Goal: Task Accomplishment & Management: Manage account settings

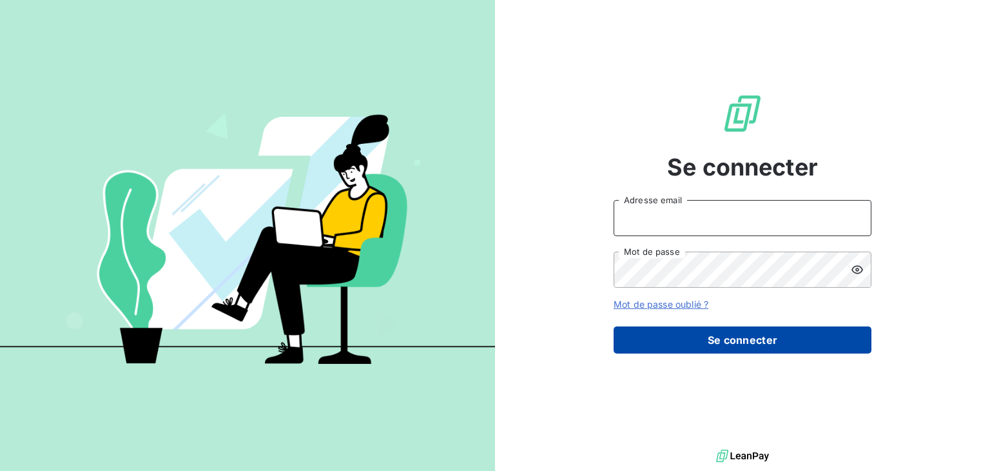
type input "[EMAIL_ADDRESS][DOMAIN_NAME]"
click at [741, 331] on button "Se connecter" at bounding box center [743, 339] width 258 height 27
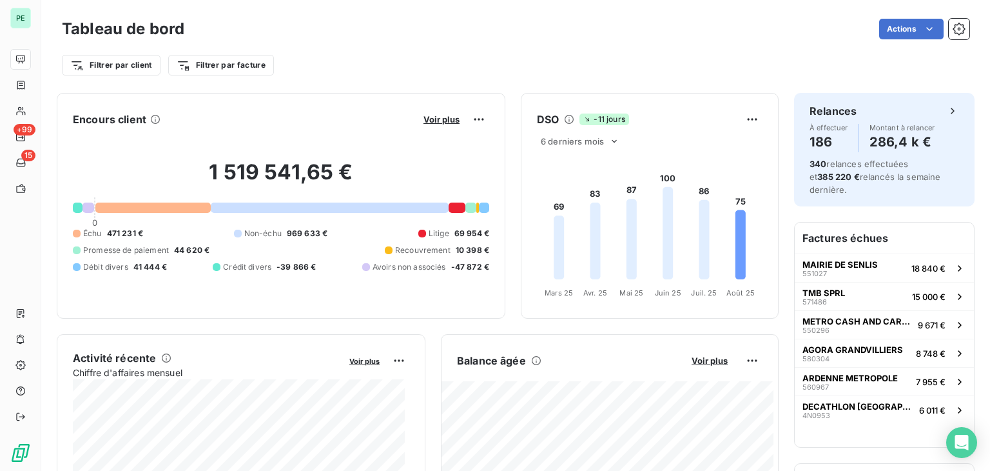
click at [385, 264] on span "Avoirs non associés" at bounding box center [409, 267] width 73 height 12
click at [431, 117] on span "Voir plus" at bounding box center [442, 119] width 36 height 10
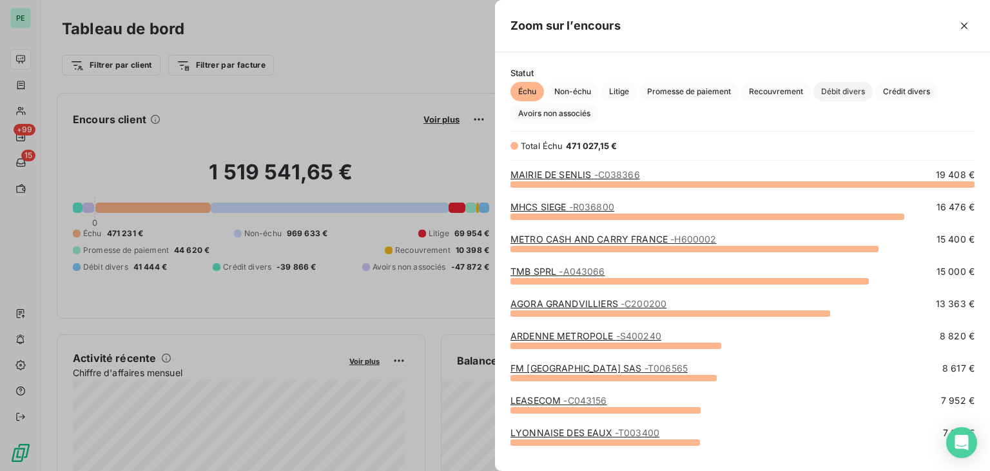
scroll to position [277, 485]
click at [575, 112] on span "Avoirs non associés" at bounding box center [555, 113] width 88 height 19
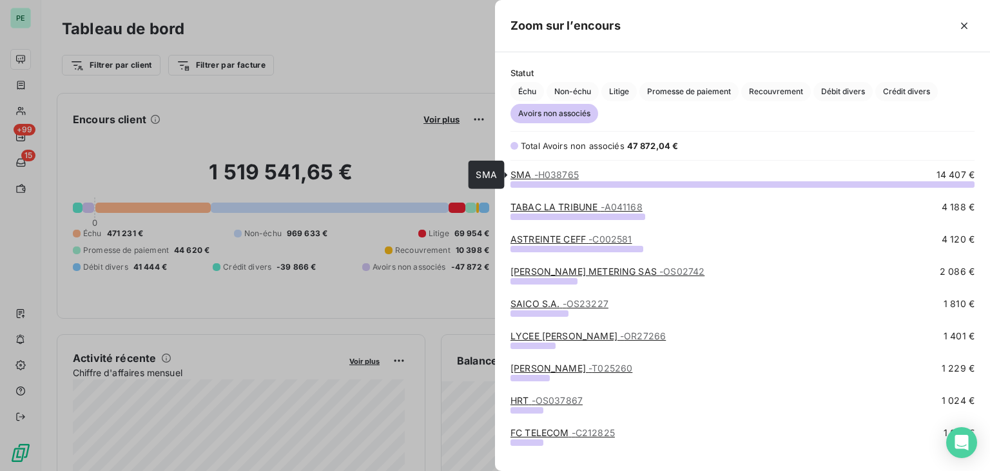
click at [544, 176] on span "- H038765" at bounding box center [556, 174] width 44 height 11
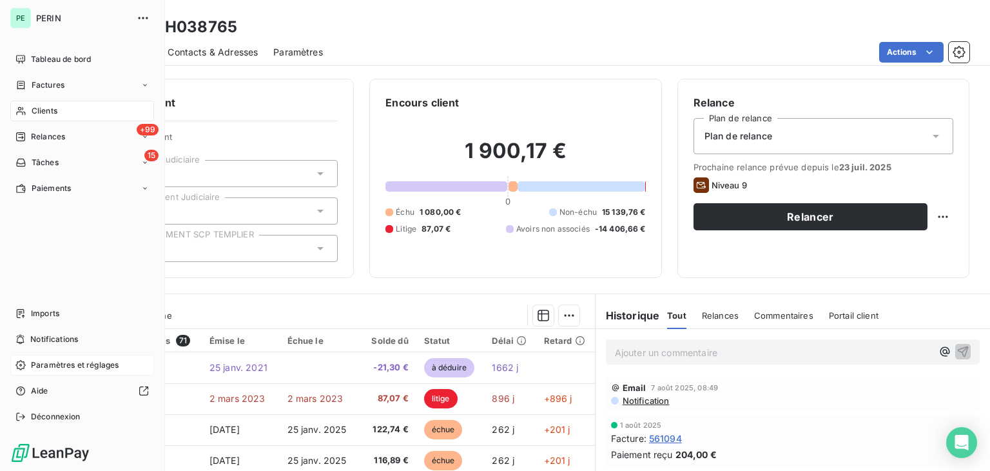
click at [64, 371] on div "Paramètres et réglages" at bounding box center [82, 365] width 144 height 21
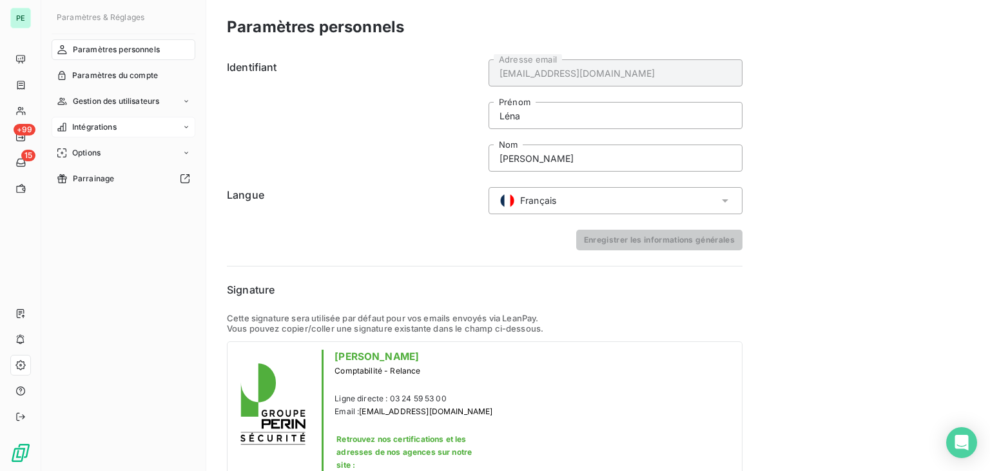
click at [115, 132] on span "Intégrations" at bounding box center [94, 127] width 44 height 12
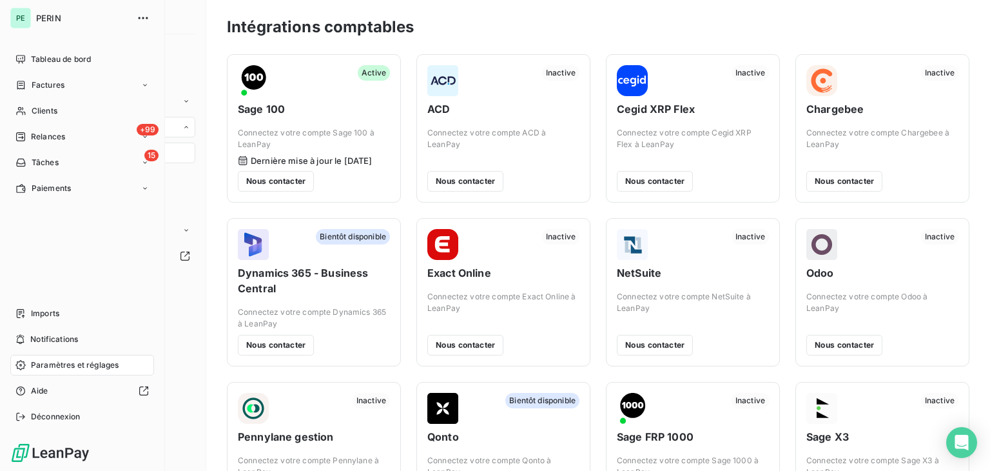
click at [31, 45] on div "PE PERIN Tableau de bord Factures Clients +99 Relances 15 Tâches Paiements Impo…" at bounding box center [82, 235] width 165 height 471
click at [36, 54] on span "Tableau de bord" at bounding box center [61, 60] width 60 height 12
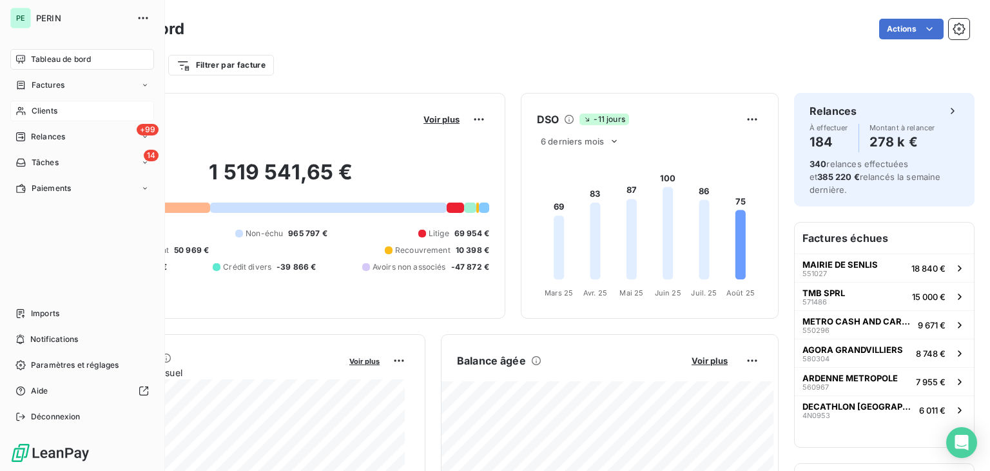
click at [33, 105] on span "Clients" at bounding box center [45, 111] width 26 height 12
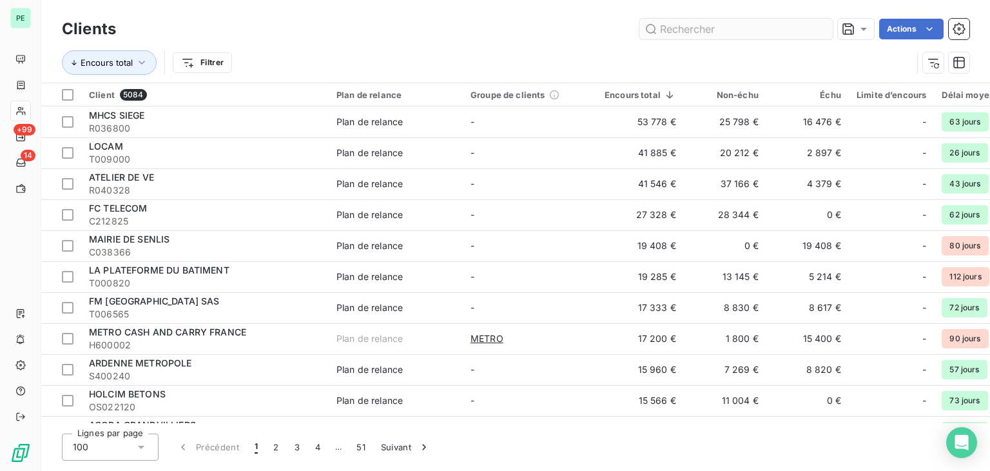
click at [701, 31] on input "text" at bounding box center [735, 29] width 193 height 21
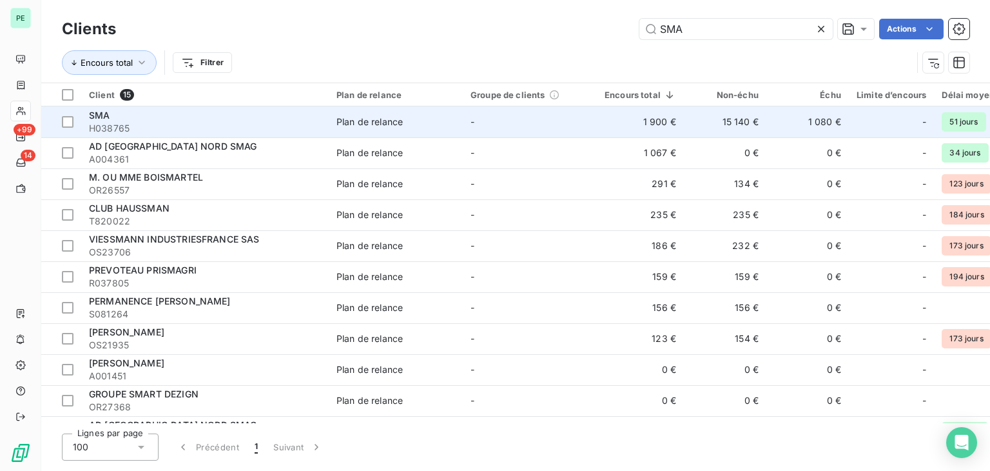
type input "SMA"
click at [289, 115] on div "SMA" at bounding box center [205, 115] width 232 height 13
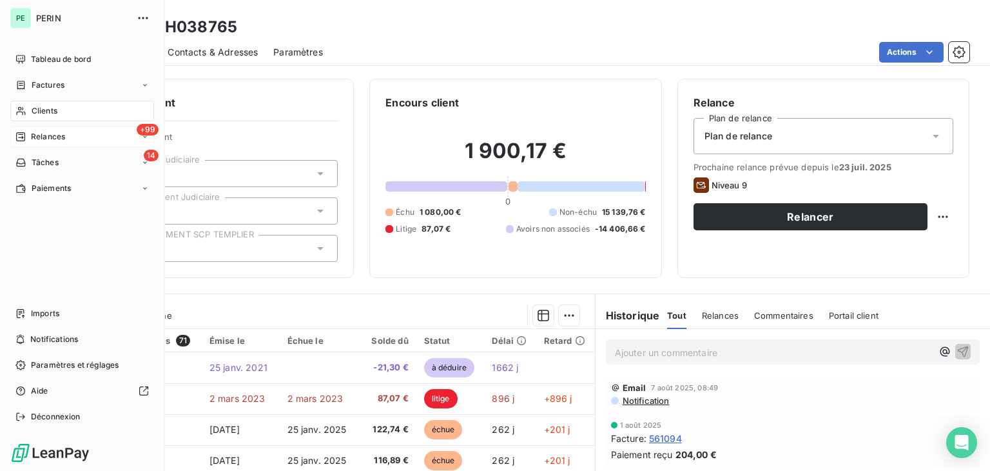
click at [70, 141] on div "+99 Relances" at bounding box center [82, 136] width 144 height 21
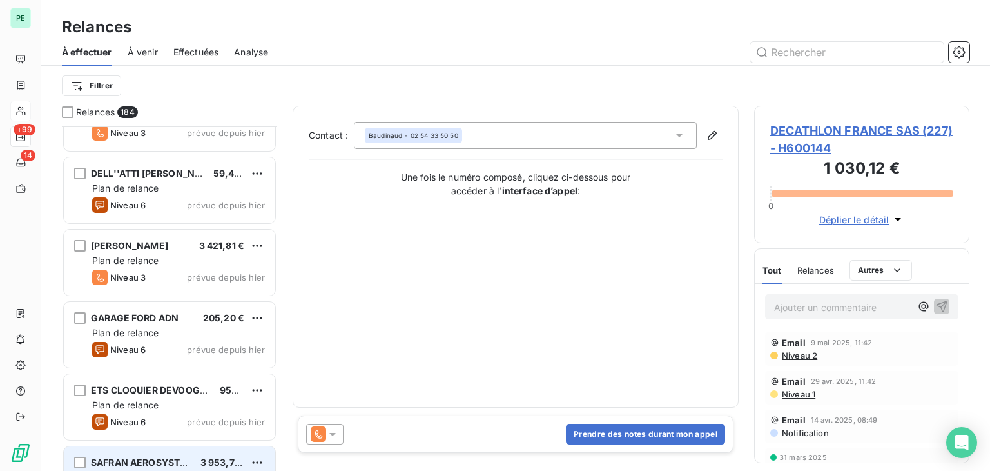
scroll to position [12618, 0]
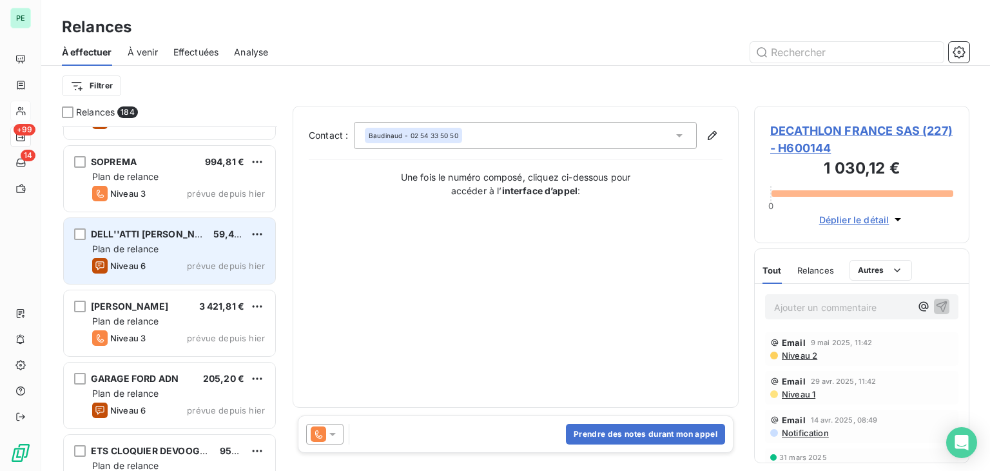
click at [166, 238] on span "DELL''ATTI [PERSON_NAME]" at bounding box center [155, 233] width 128 height 11
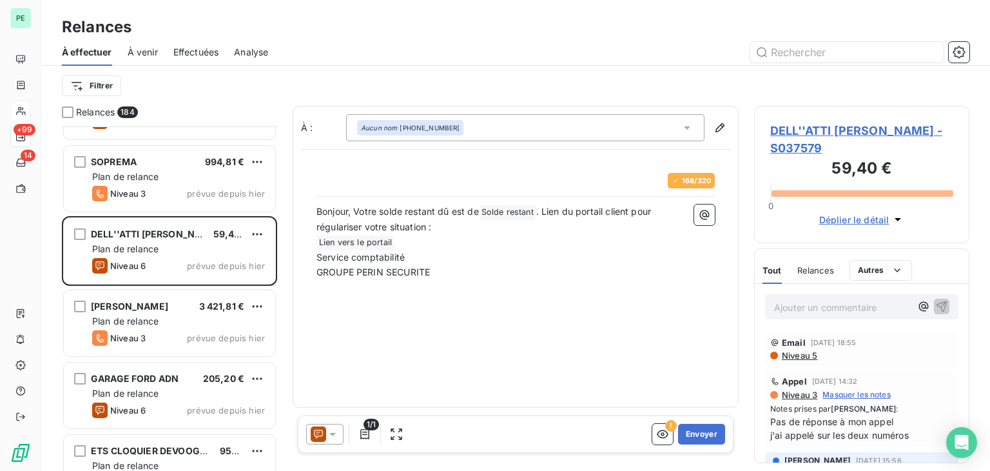
scroll to position [334, 205]
click at [718, 430] on button "Envoyer" at bounding box center [701, 434] width 47 height 21
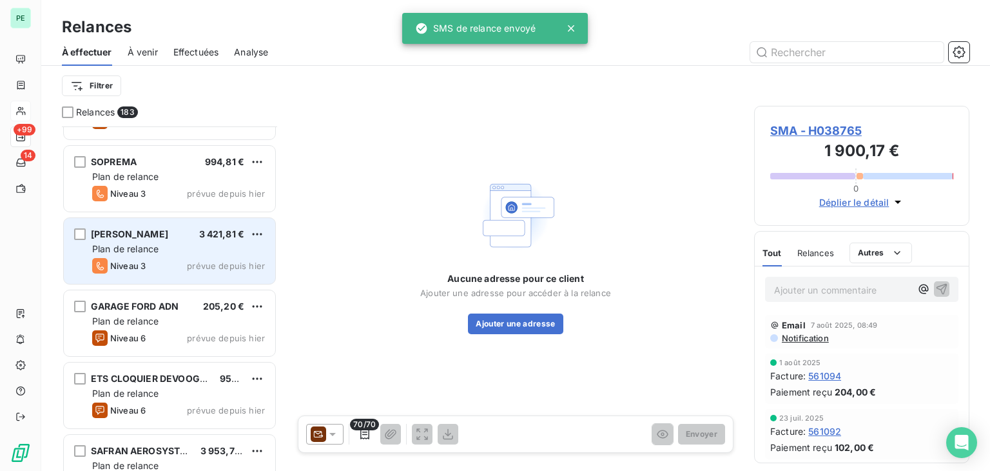
click at [191, 245] on div "Plan de relance" at bounding box center [178, 248] width 173 height 13
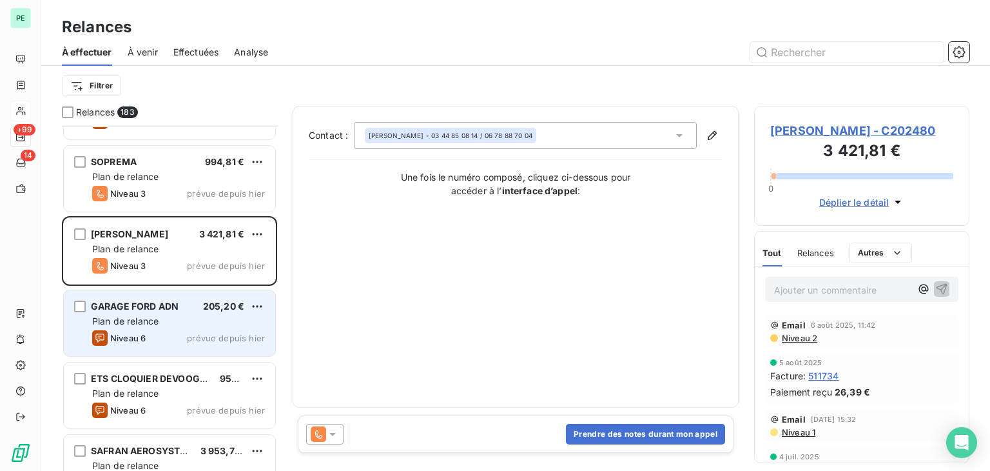
click at [177, 326] on div "Plan de relance" at bounding box center [178, 321] width 173 height 13
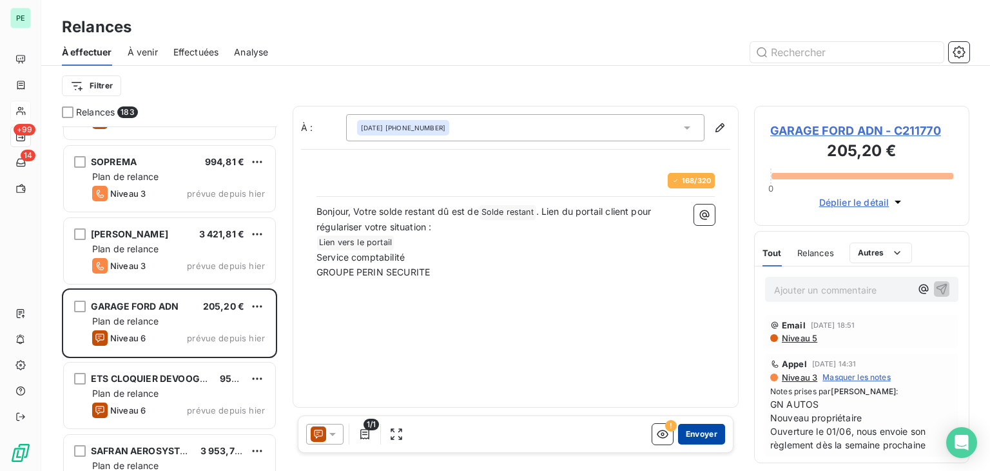
click at [694, 434] on button "Envoyer" at bounding box center [701, 434] width 47 height 21
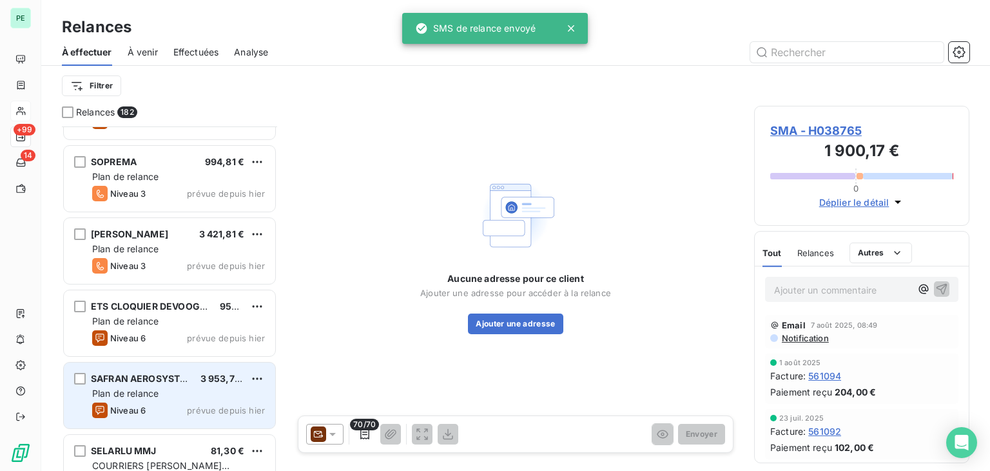
click at [159, 393] on span "Plan de relance" at bounding box center [125, 392] width 66 height 11
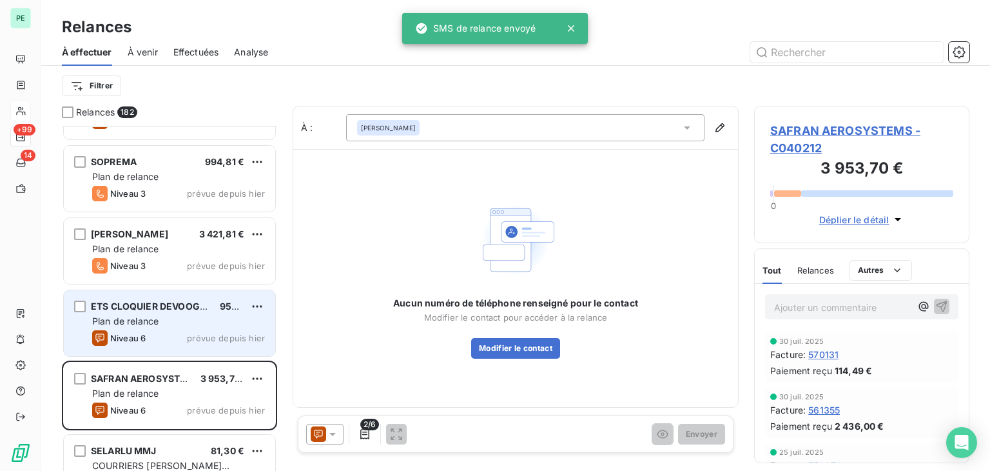
click at [166, 340] on div "Niveau 6 prévue depuis [DATE]" at bounding box center [178, 337] width 173 height 15
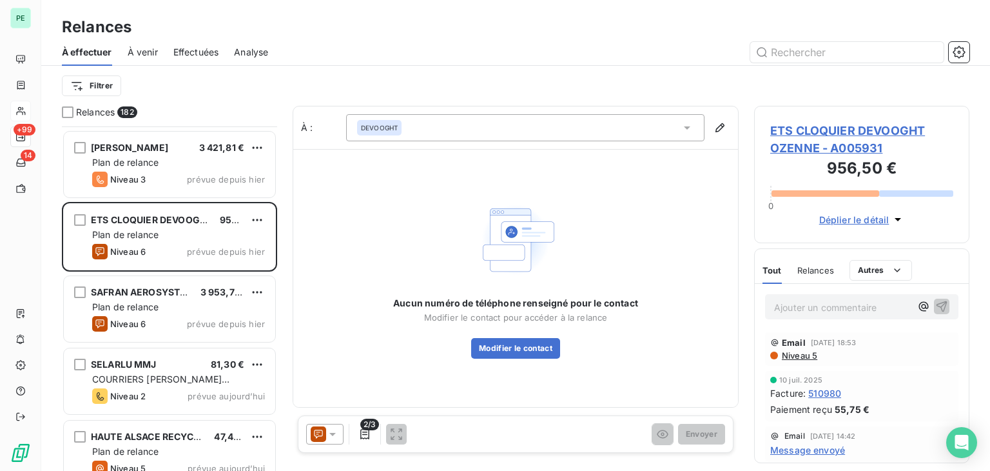
scroll to position [12682, 0]
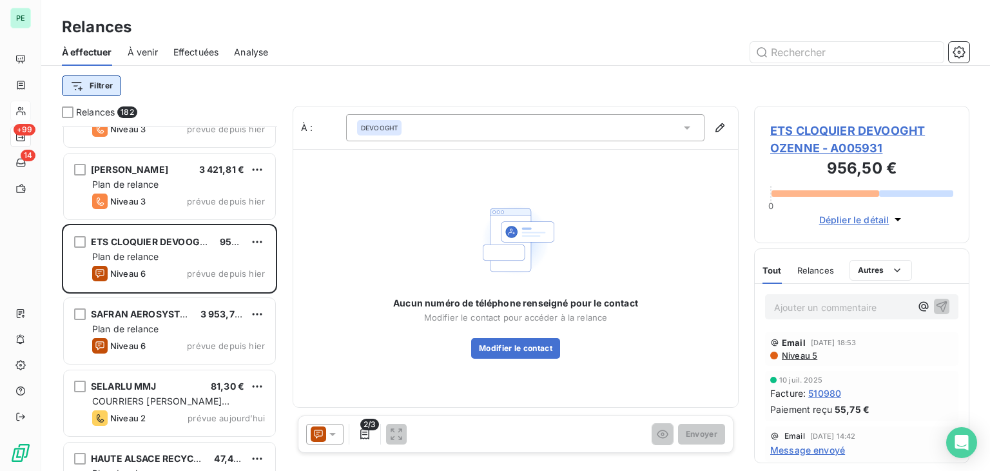
click at [106, 87] on html "PE +99 14 Relances À effectuer À venir Effectuées Analyse Filtrer Relances 182 …" at bounding box center [495, 235] width 990 height 471
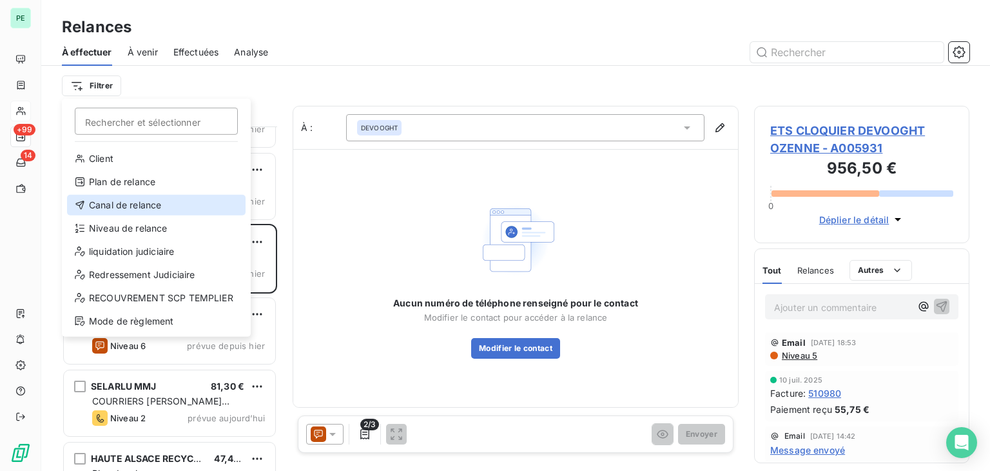
click at [150, 210] on div "Canal de relance" at bounding box center [156, 205] width 179 height 21
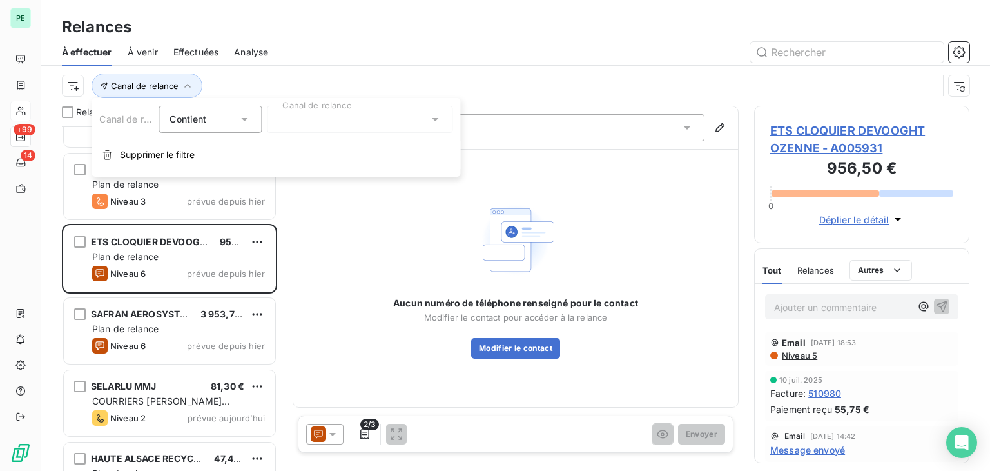
click at [353, 114] on div at bounding box center [360, 119] width 186 height 27
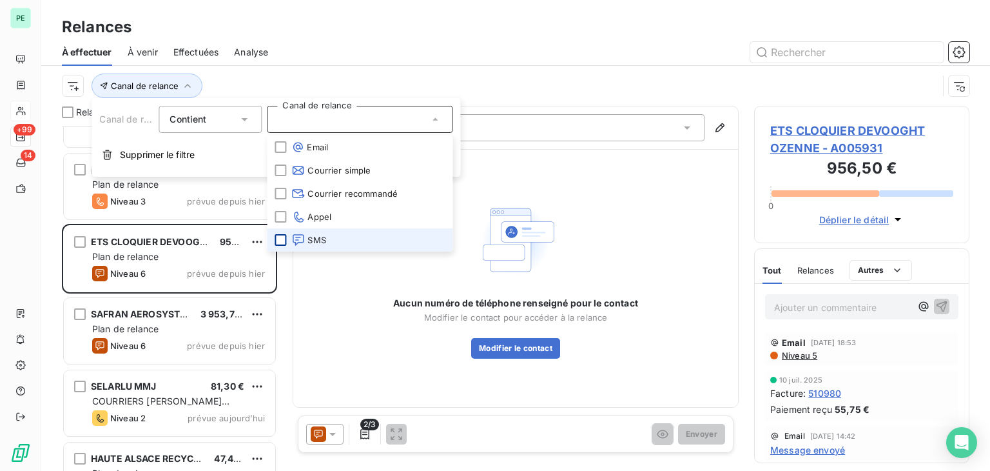
click at [284, 239] on div at bounding box center [281, 240] width 12 height 12
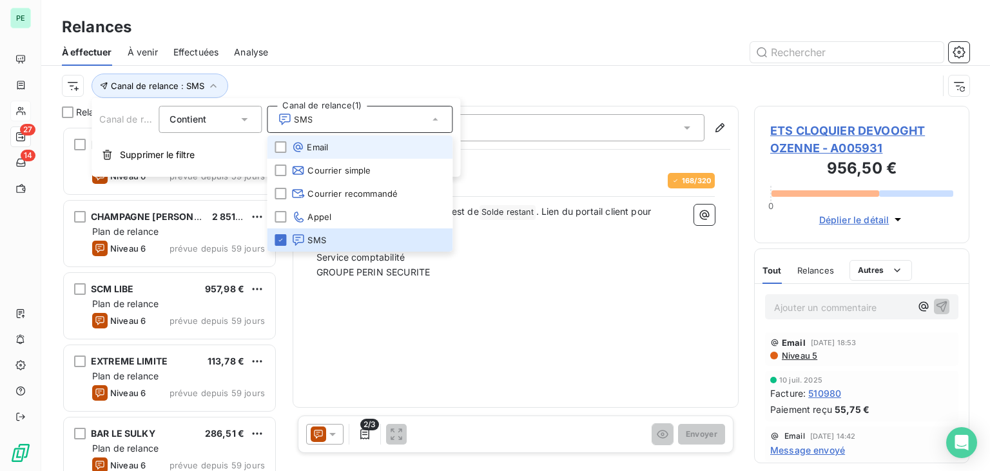
scroll to position [334, 205]
click at [369, 84] on div "Canal de relance : SMS" at bounding box center [500, 85] width 876 height 24
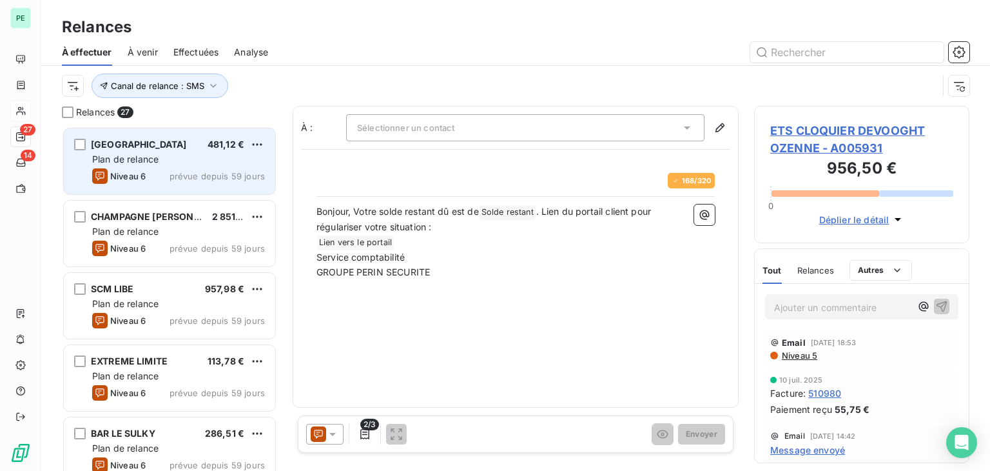
click at [184, 162] on div "Plan de relance" at bounding box center [178, 159] width 173 height 13
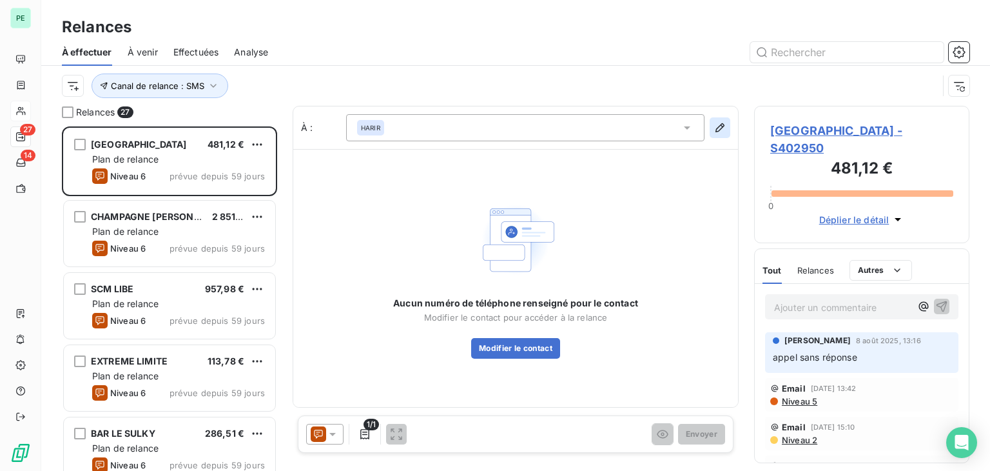
click at [718, 126] on icon "button" at bounding box center [720, 127] width 13 height 13
type input "HARIR"
type input "[EMAIL_ADDRESS][DOMAIN_NAME]"
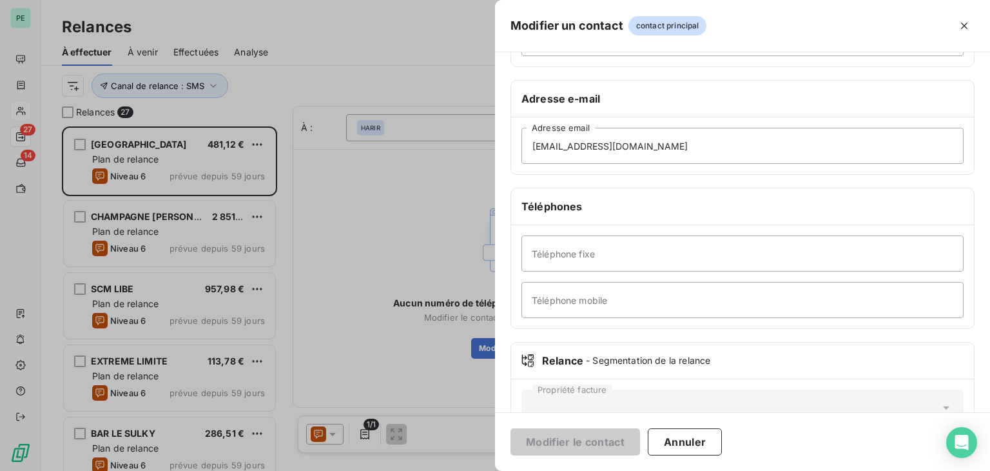
scroll to position [226, 0]
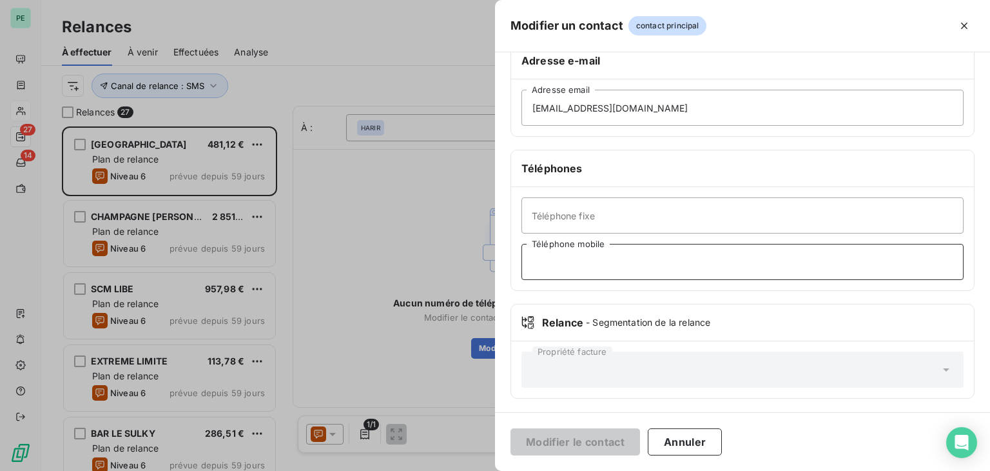
click at [583, 255] on input "Téléphone mobile" at bounding box center [743, 262] width 442 height 36
paste input "[PHONE_NUMBER]"
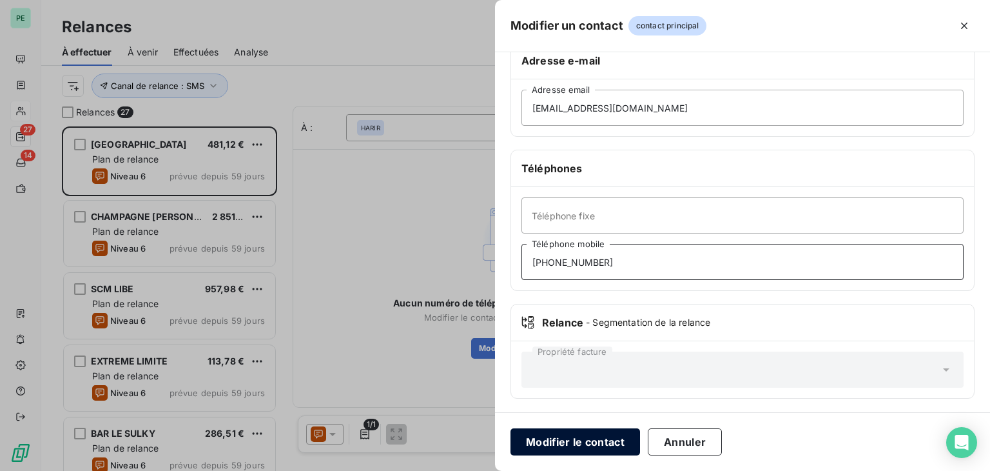
type input "[PHONE_NUMBER]"
click at [592, 444] on button "Modifier le contact" at bounding box center [576, 441] width 130 height 27
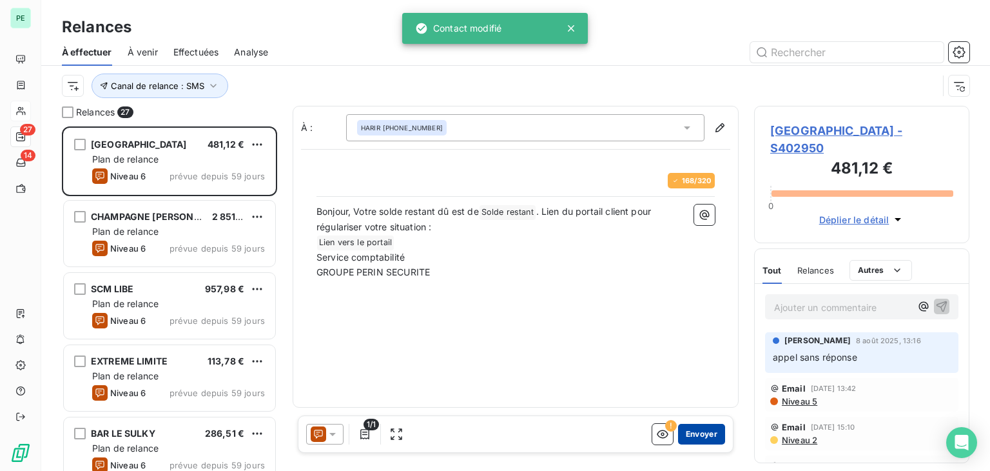
click at [717, 434] on button "Envoyer" at bounding box center [701, 434] width 47 height 21
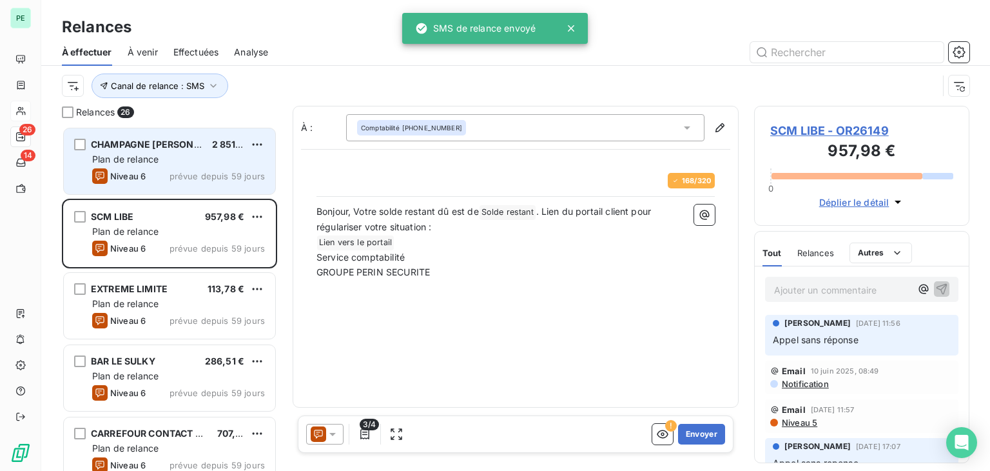
click at [137, 166] on div "CHAMPAGNE [PERSON_NAME] SAS 2 851,37 € Plan de relance Niveau 6 prévue depuis 5…" at bounding box center [169, 161] width 211 height 66
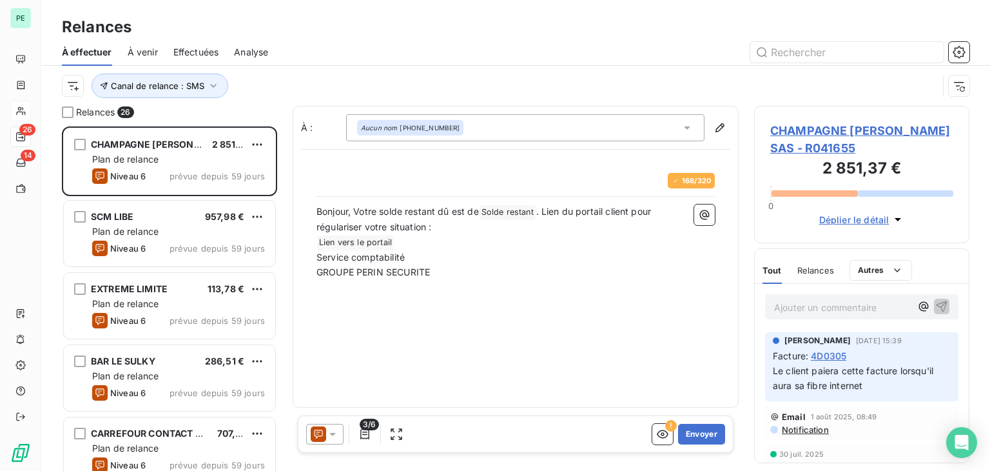
click at [838, 137] on span "CHAMPAGNE [PERSON_NAME] SAS - R041655" at bounding box center [861, 139] width 183 height 35
click at [356, 211] on span "Bonjour, Votre solde restant dû est de" at bounding box center [398, 211] width 162 height 11
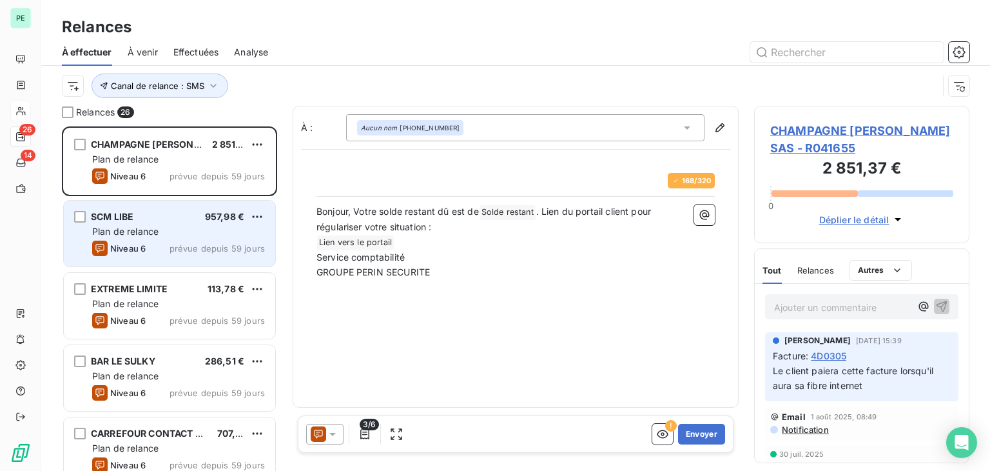
click at [207, 235] on div "Plan de relance" at bounding box center [178, 231] width 173 height 13
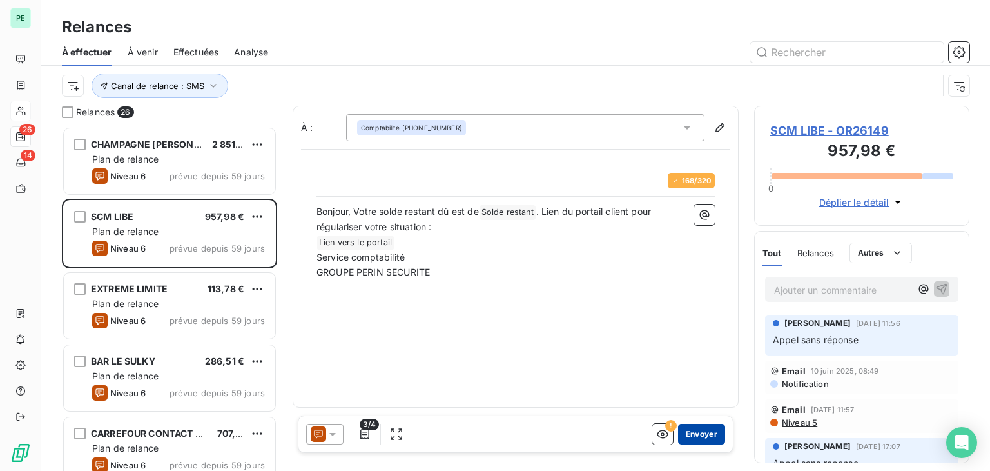
click at [699, 425] on button "Envoyer" at bounding box center [701, 434] width 47 height 21
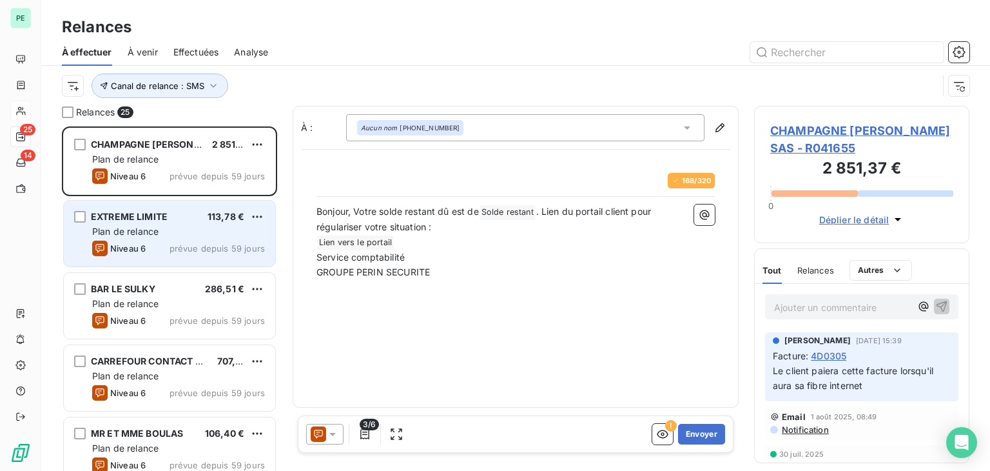
click at [179, 248] on span "prévue depuis 59 jours" at bounding box center [217, 248] width 95 height 10
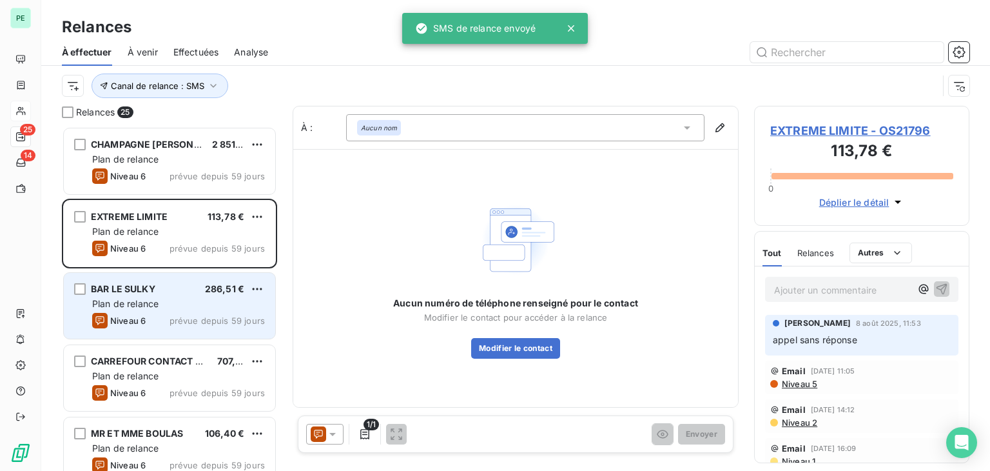
click at [180, 297] on div "Plan de relance" at bounding box center [178, 303] width 173 height 13
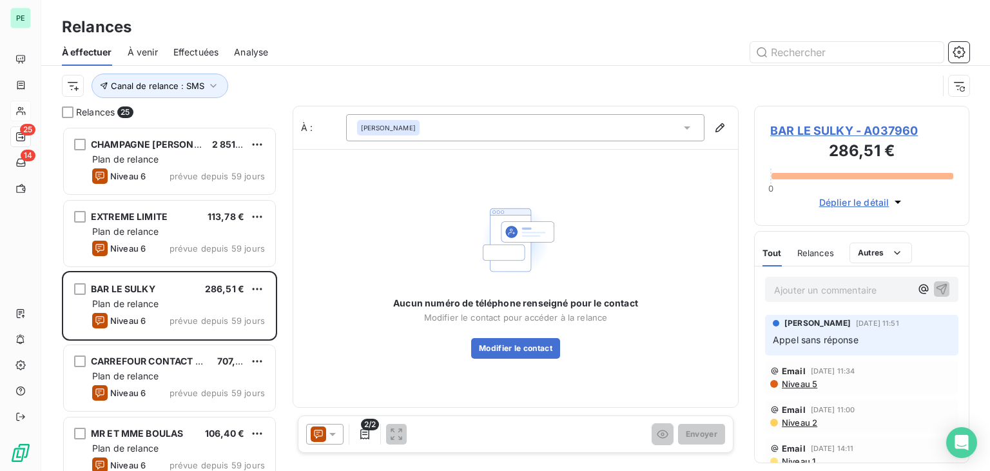
click at [887, 128] on span "BAR LE SULKY - A037960" at bounding box center [861, 130] width 183 height 17
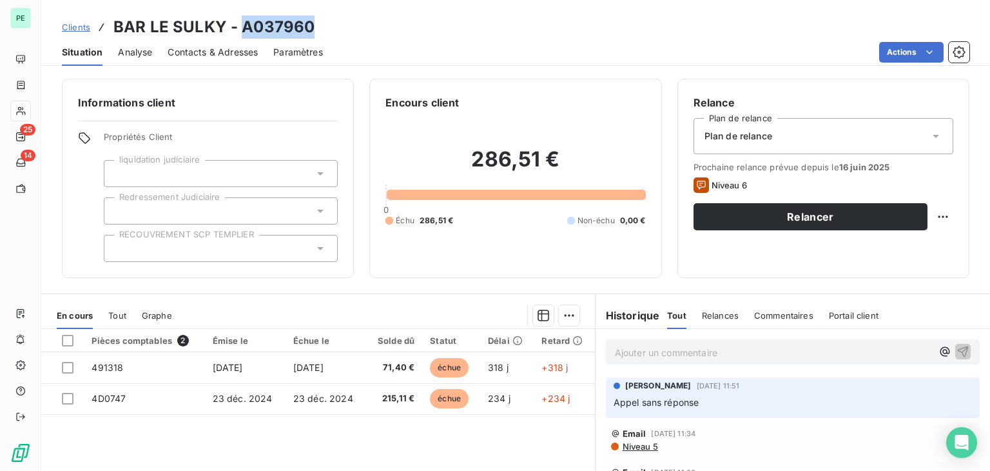
drag, startPoint x: 242, startPoint y: 27, endPoint x: 340, endPoint y: 27, distance: 98.0
click at [350, 27] on div "Clients BAR LE SULKY - A037960" at bounding box center [515, 26] width 949 height 23
copy h3 "A037960"
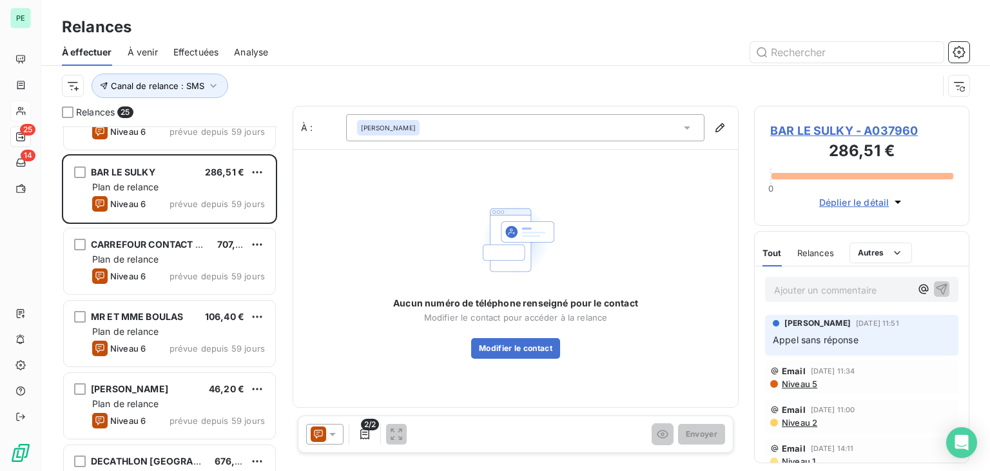
scroll to position [129, 0]
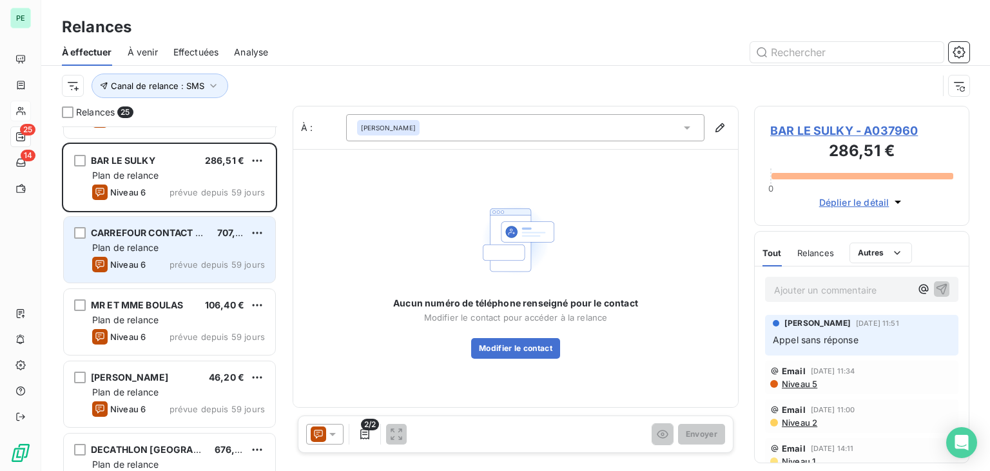
click at [172, 265] on span "prévue depuis 59 jours" at bounding box center [217, 264] width 95 height 10
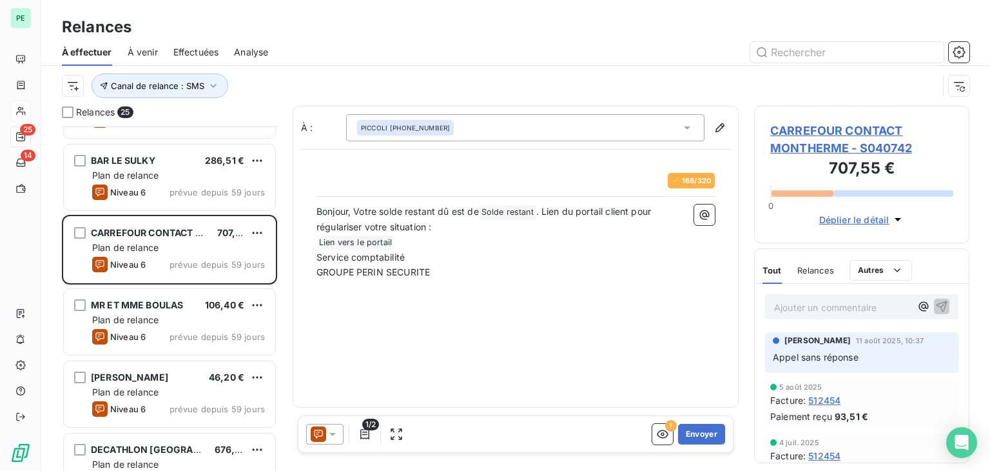
click at [828, 271] on span "Relances" at bounding box center [815, 270] width 37 height 10
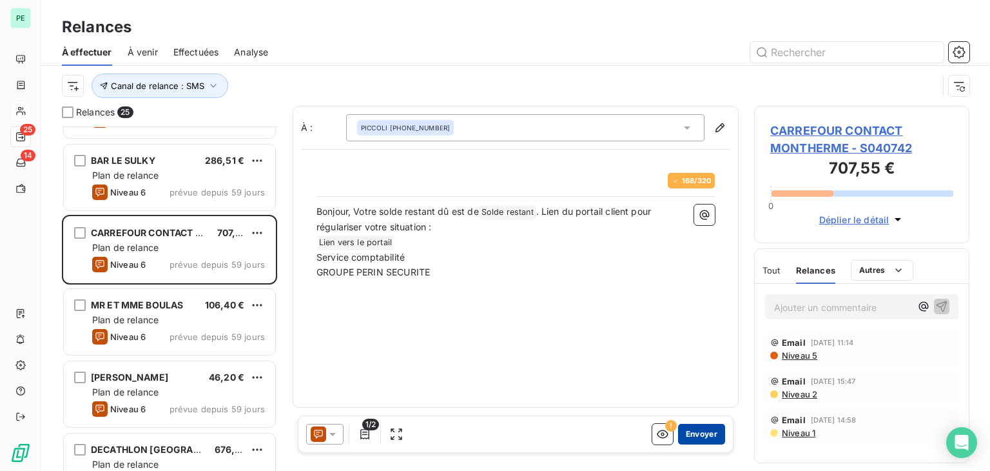
click at [701, 431] on button "Envoyer" at bounding box center [701, 434] width 47 height 21
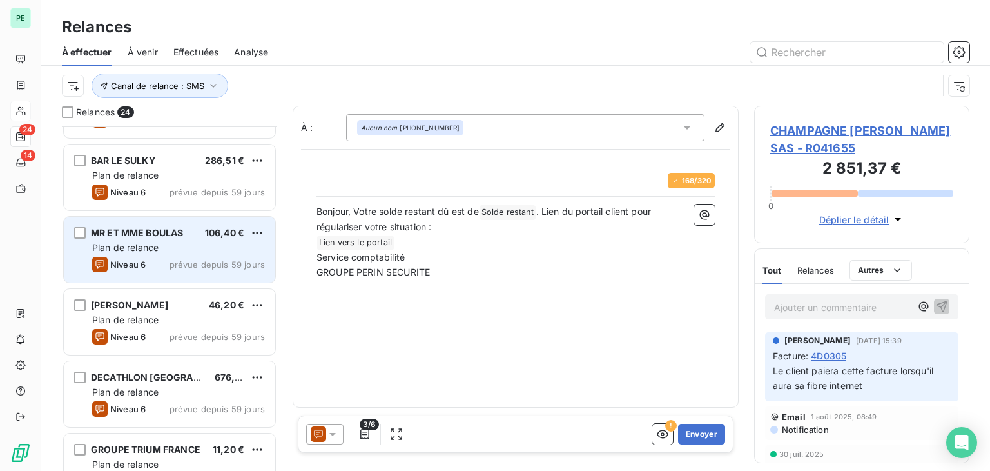
click at [198, 260] on span "prévue depuis 59 jours" at bounding box center [217, 264] width 95 height 10
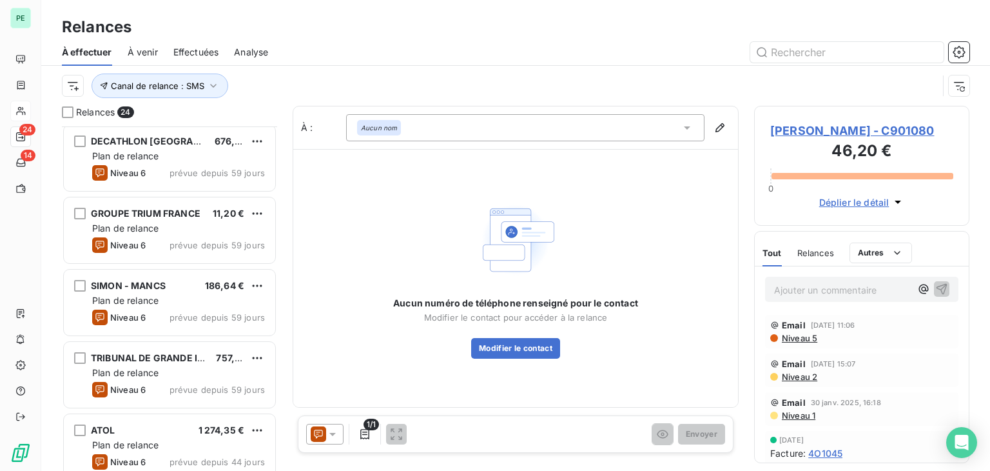
scroll to position [387, 0]
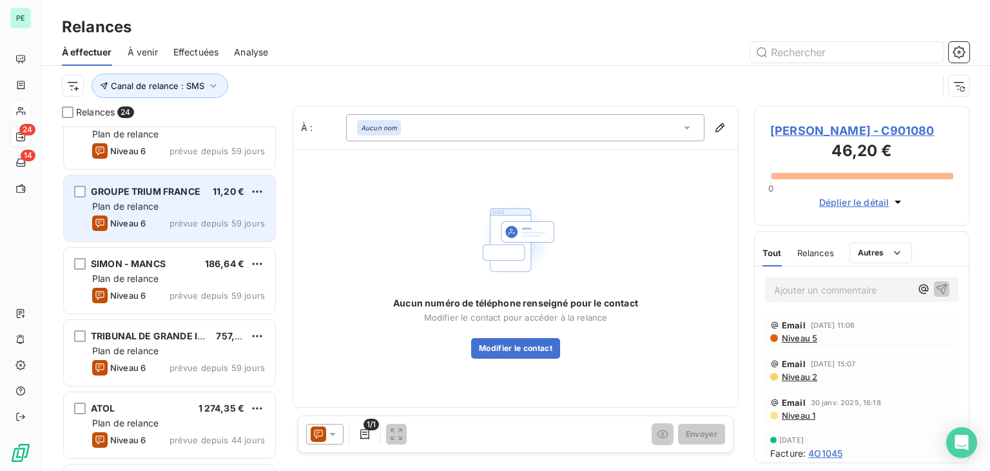
click at [166, 219] on div "Niveau 6 prévue depuis 59 jours" at bounding box center [178, 222] width 173 height 15
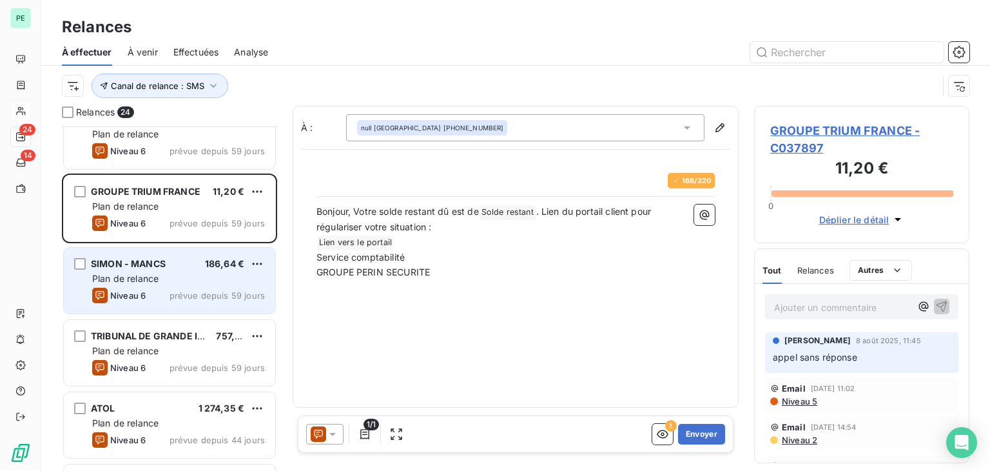
click at [202, 290] on span "prévue depuis 59 jours" at bounding box center [217, 295] width 95 height 10
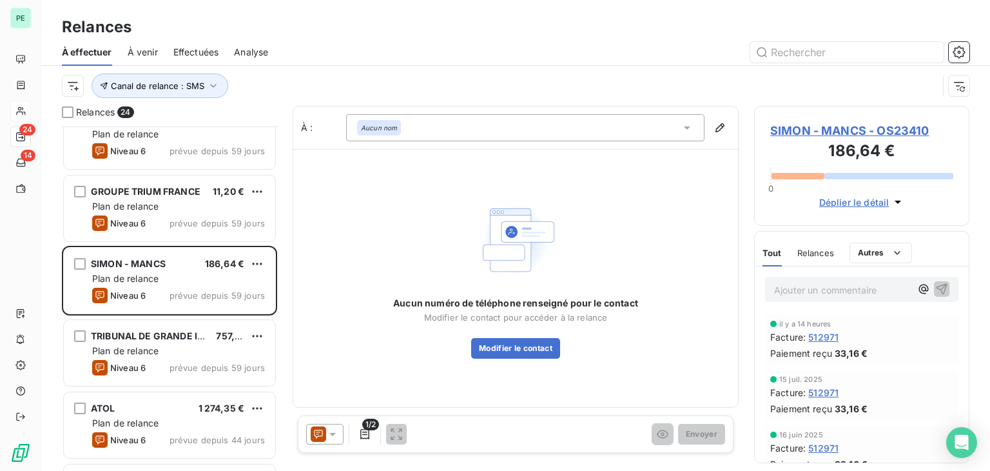
click at [821, 248] on span "Relances" at bounding box center [815, 253] width 37 height 10
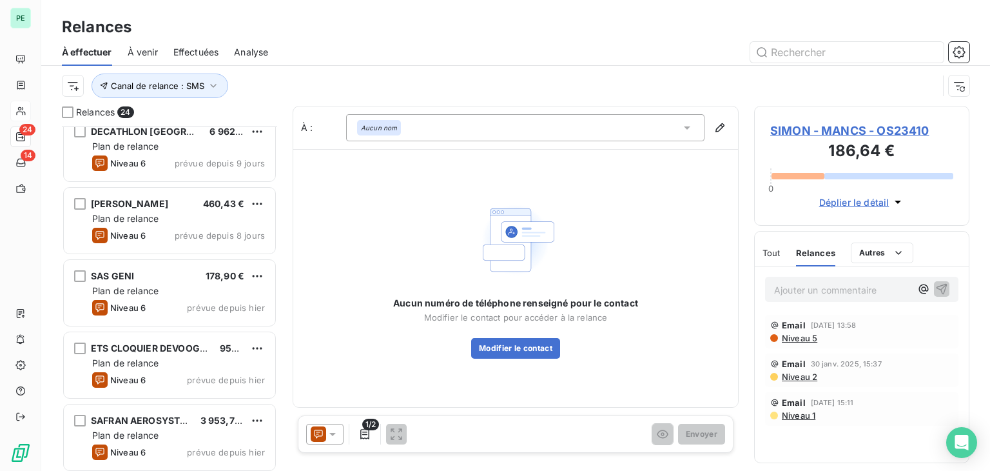
scroll to position [1389, 0]
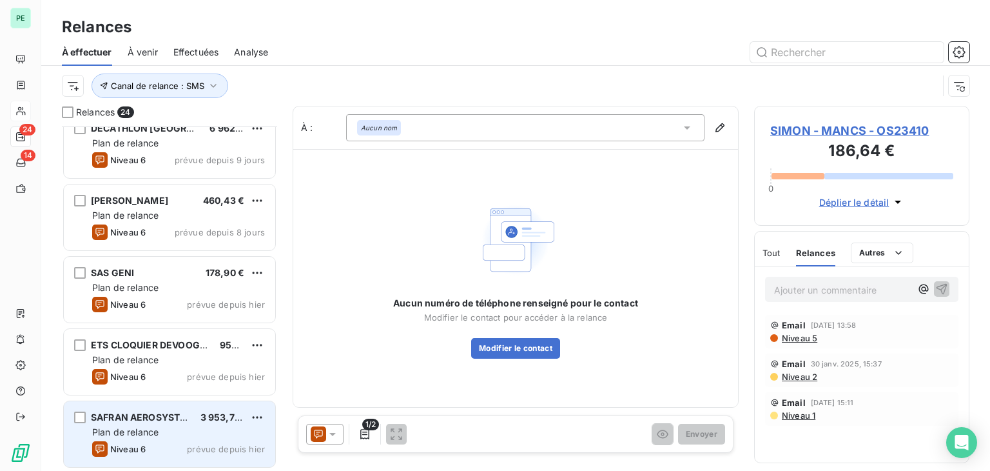
click at [179, 445] on div "Niveau 6 prévue depuis [DATE]" at bounding box center [178, 448] width 173 height 15
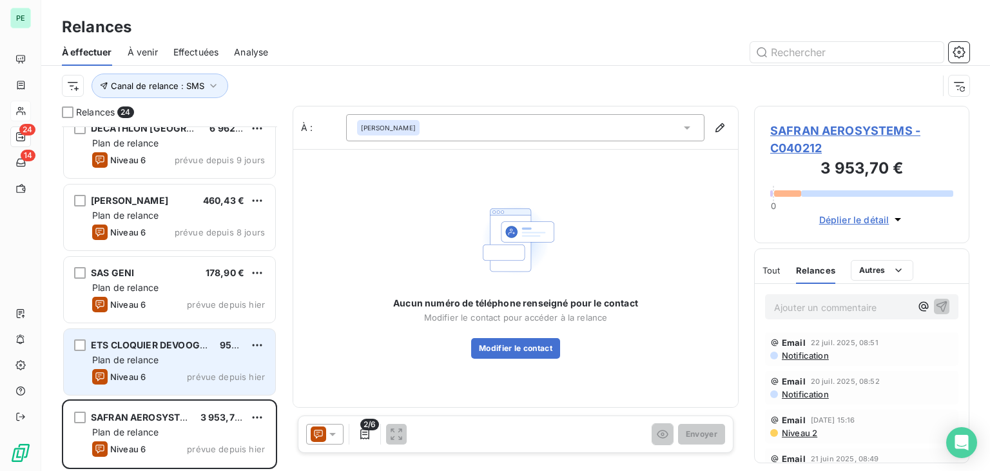
click at [182, 393] on div "ETS CLOQUIER DEVOOGHT OZENNE 956,50 € Plan de relance Niveau 6 prévue depuis [D…" at bounding box center [169, 362] width 211 height 66
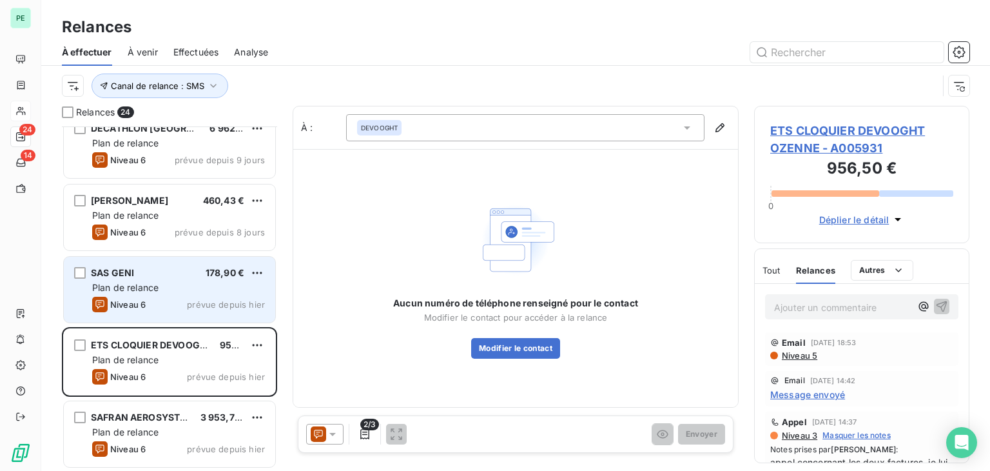
click at [147, 285] on span "Plan de relance" at bounding box center [125, 287] width 66 height 11
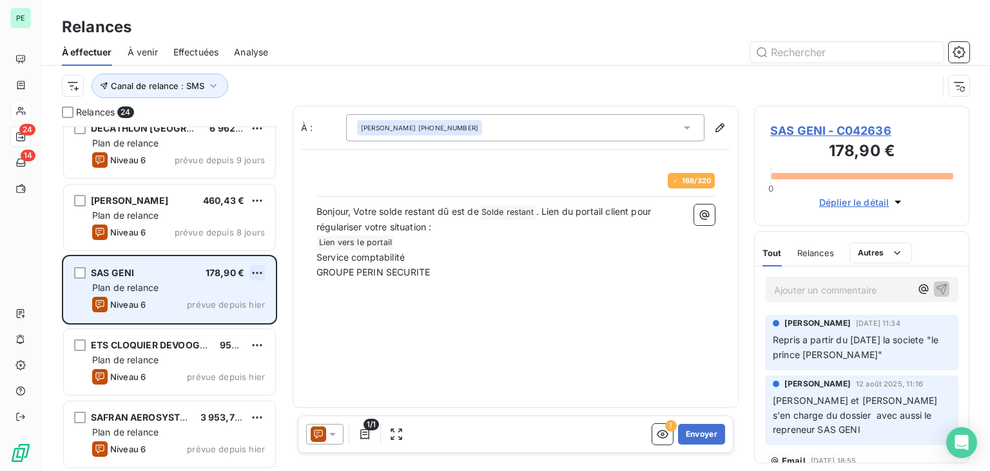
click at [252, 272] on html "PE 24 14 Relances À effectuer À venir Effectuées Analyse Canal de relance : SMS…" at bounding box center [495, 235] width 990 height 471
click at [240, 299] on div "Replanifier cette action" at bounding box center [201, 298] width 115 height 21
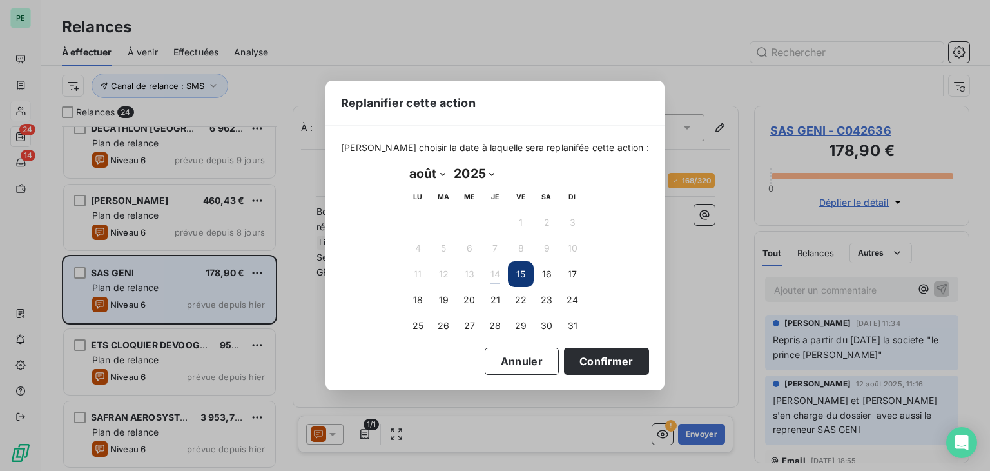
click at [433, 171] on select "janvier février mars avril mai juin juillet août septembre octobre novembre déc…" at bounding box center [427, 173] width 44 height 21
select select "8"
click at [405, 163] on select "janvier février mars avril mai juin juillet août septembre octobre novembre déc…" at bounding box center [427, 173] width 44 height 21
click at [471, 225] on button "3" at bounding box center [469, 223] width 26 height 26
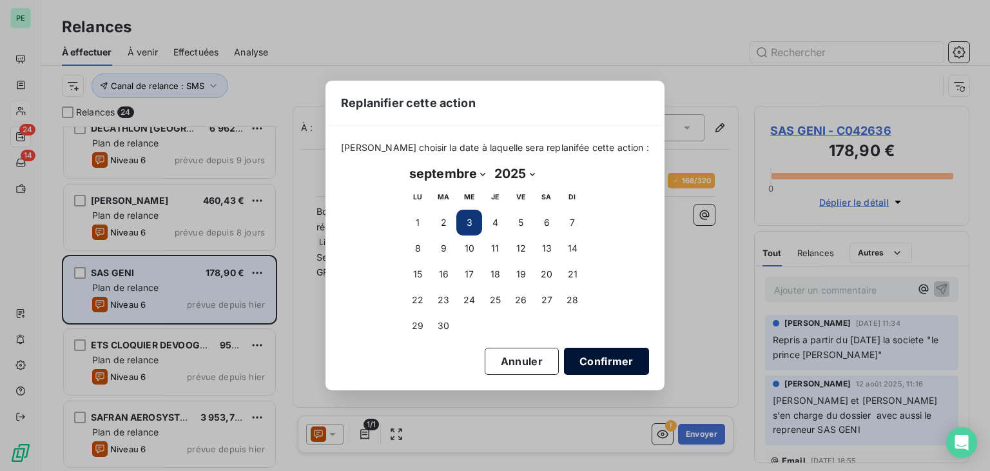
click at [592, 354] on button "Confirmer" at bounding box center [606, 360] width 85 height 27
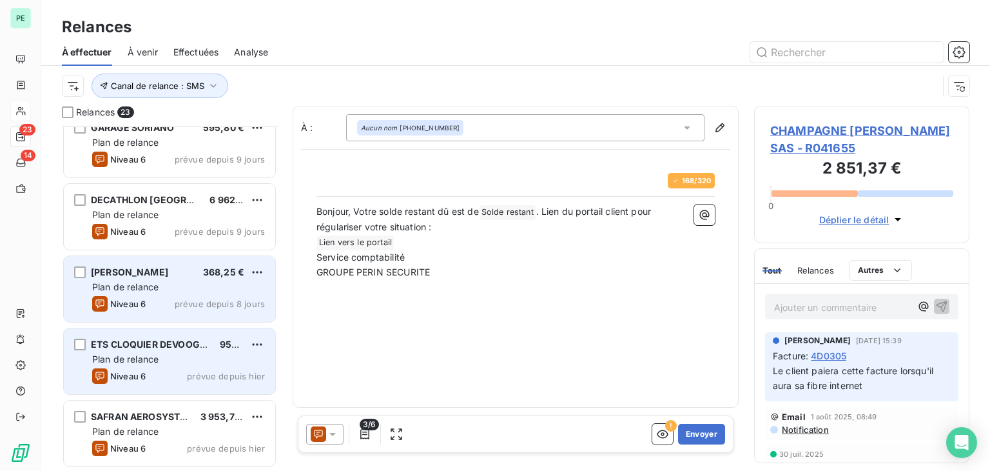
scroll to position [1316, 0]
click at [158, 292] on span "Plan de relance" at bounding box center [125, 287] width 66 height 11
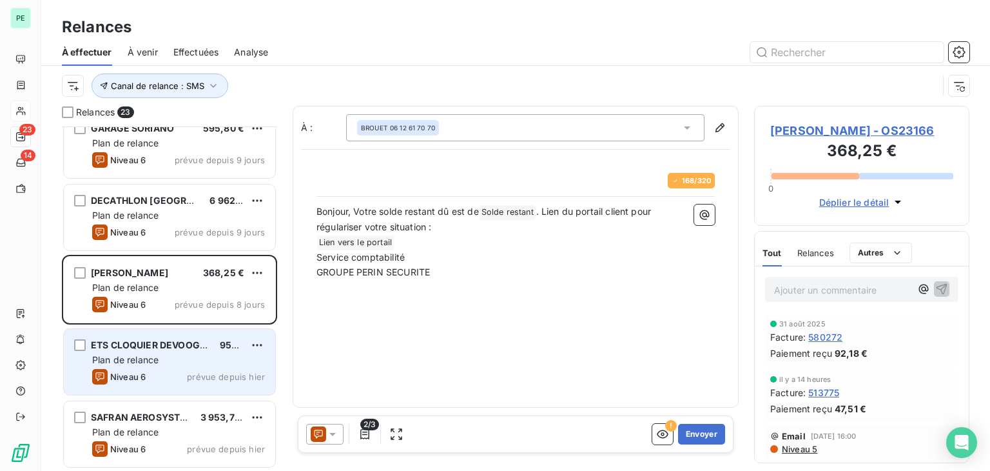
click at [802, 251] on span "Relances" at bounding box center [815, 253] width 37 height 10
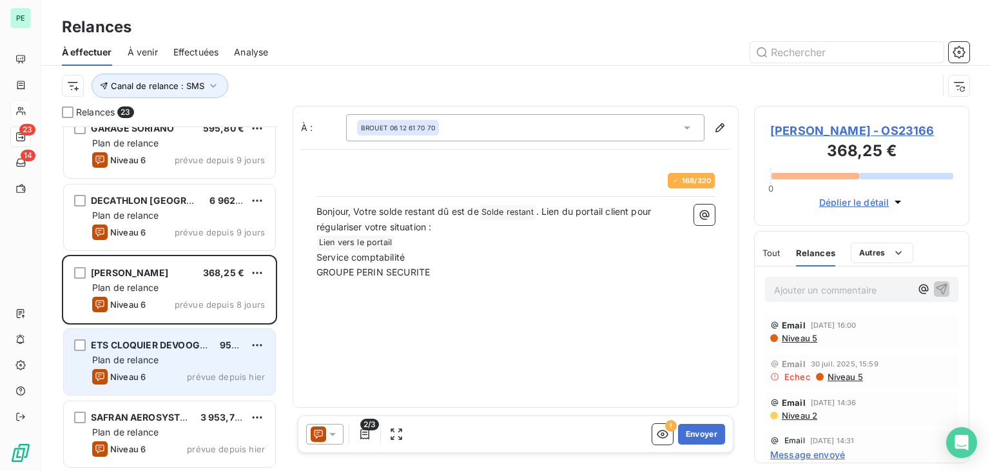
click at [795, 337] on span "Niveau 5" at bounding box center [799, 338] width 37 height 10
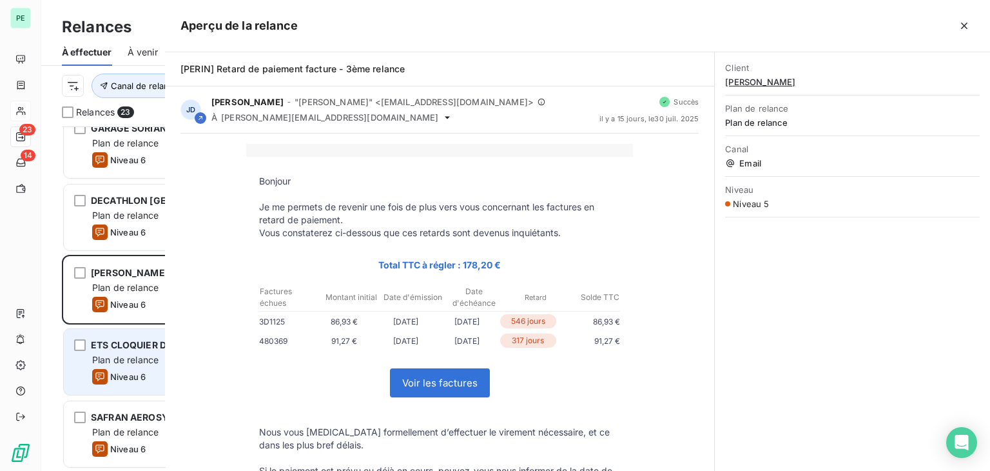
scroll to position [334, 205]
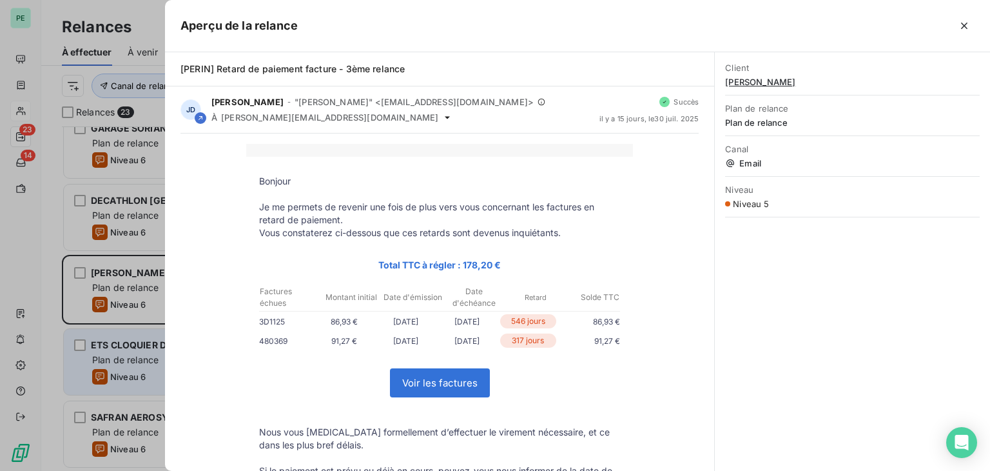
click at [112, 282] on div at bounding box center [495, 235] width 990 height 471
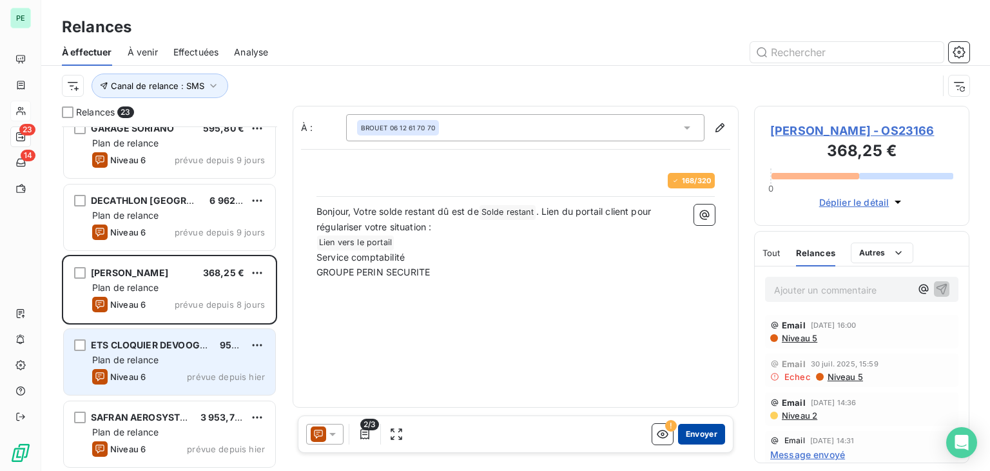
click at [697, 430] on button "Envoyer" at bounding box center [701, 434] width 47 height 21
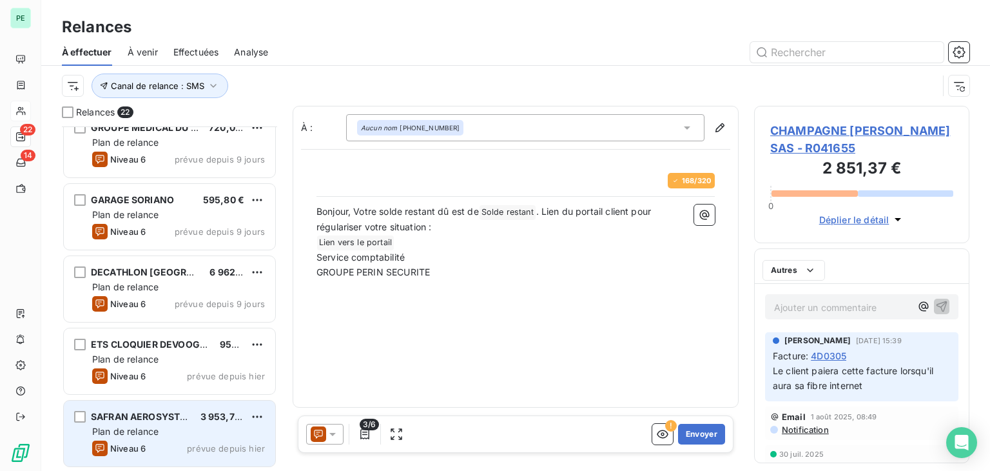
scroll to position [1244, 0]
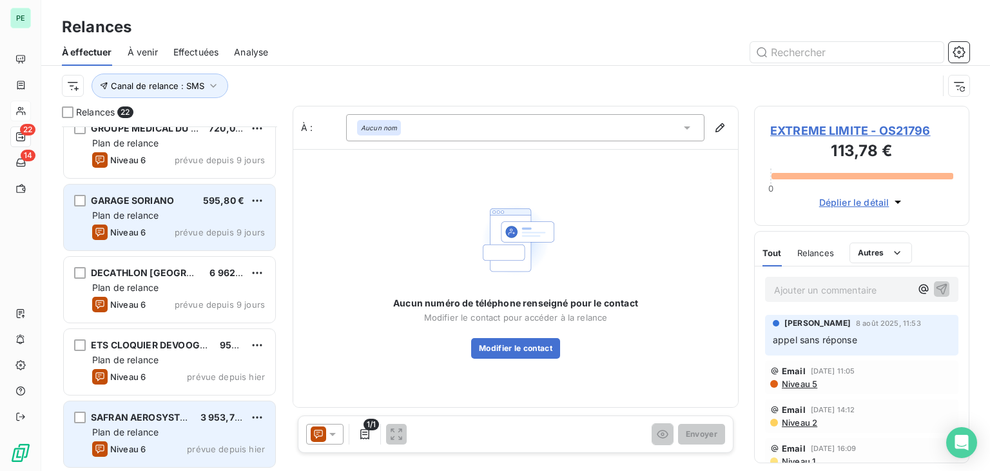
click at [192, 227] on span "prévue depuis 9 jours" at bounding box center [220, 232] width 90 height 10
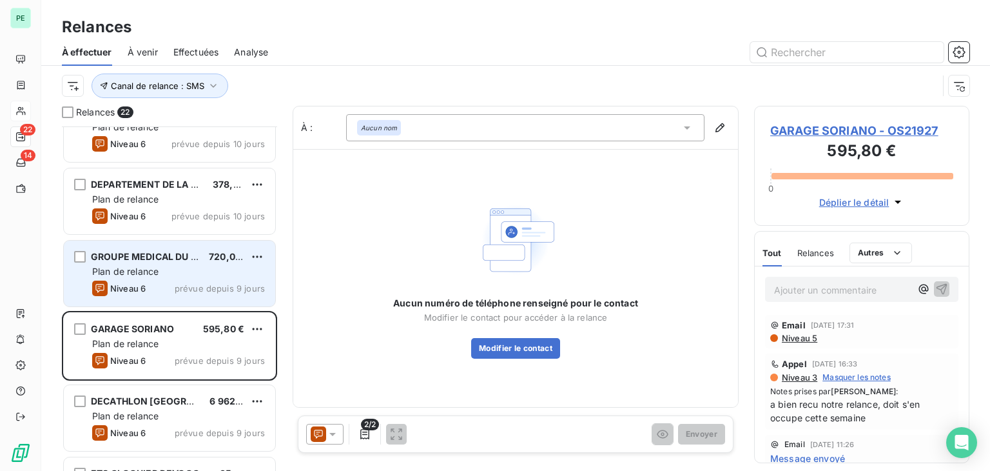
scroll to position [1115, 0]
click at [191, 262] on div "GROUPE MEDICAL DU PARC" at bounding box center [145, 257] width 108 height 13
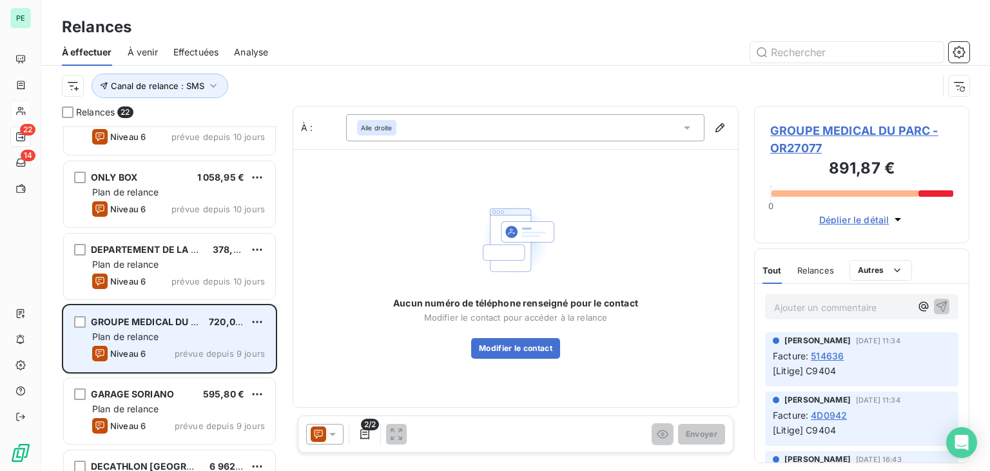
scroll to position [986, 0]
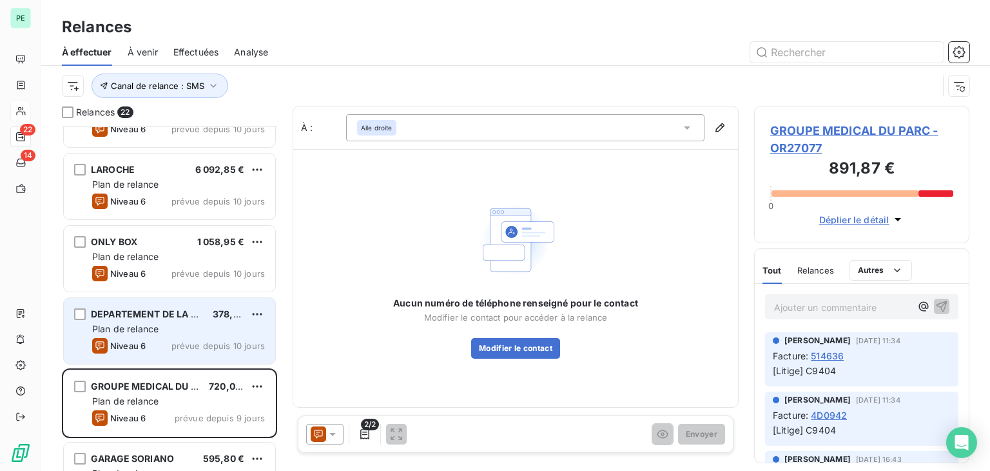
click at [176, 308] on span "DEPARTEMENT DE LA MOSELLE" at bounding box center [163, 313] width 144 height 11
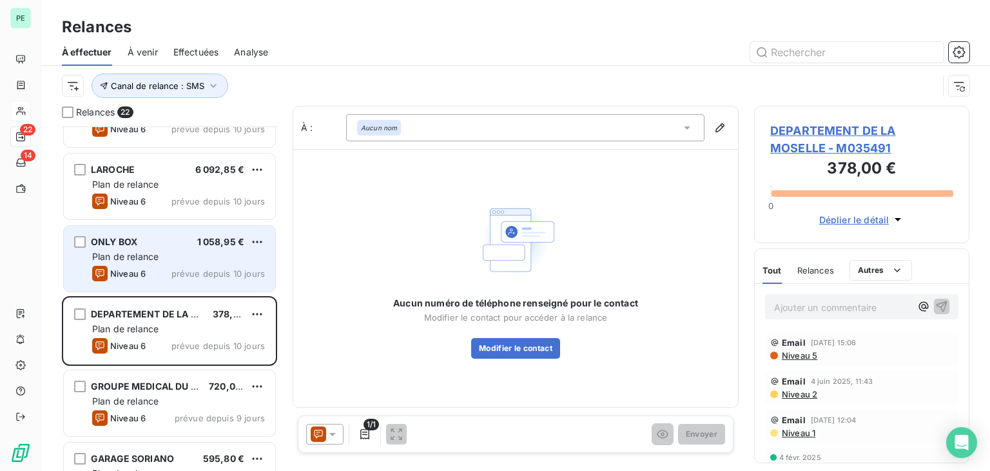
click at [175, 254] on div "Plan de relance" at bounding box center [178, 256] width 173 height 13
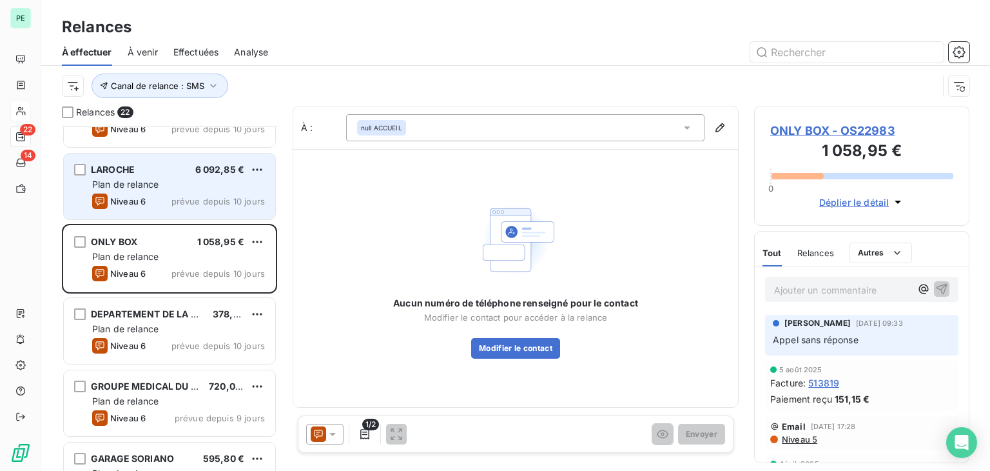
click at [165, 193] on div "Niveau 6 prévue depuis 10 jours" at bounding box center [178, 200] width 173 height 15
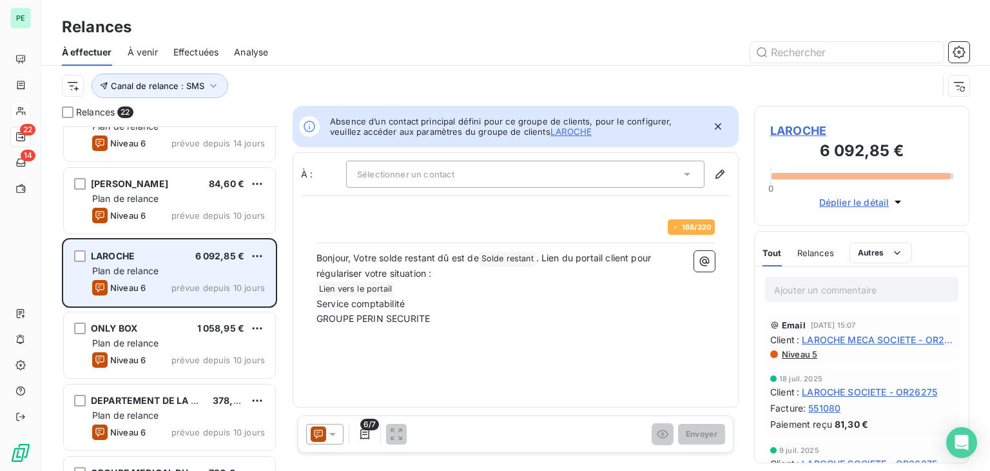
scroll to position [857, 0]
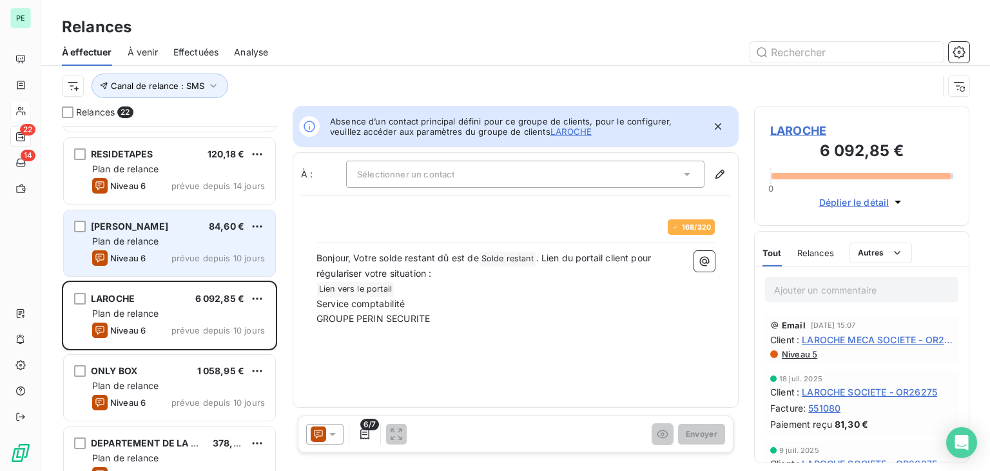
click at [164, 248] on div "[PERSON_NAME] 84,60 € Plan de relance Niveau 6 prévue depuis 10 jours" at bounding box center [169, 243] width 211 height 66
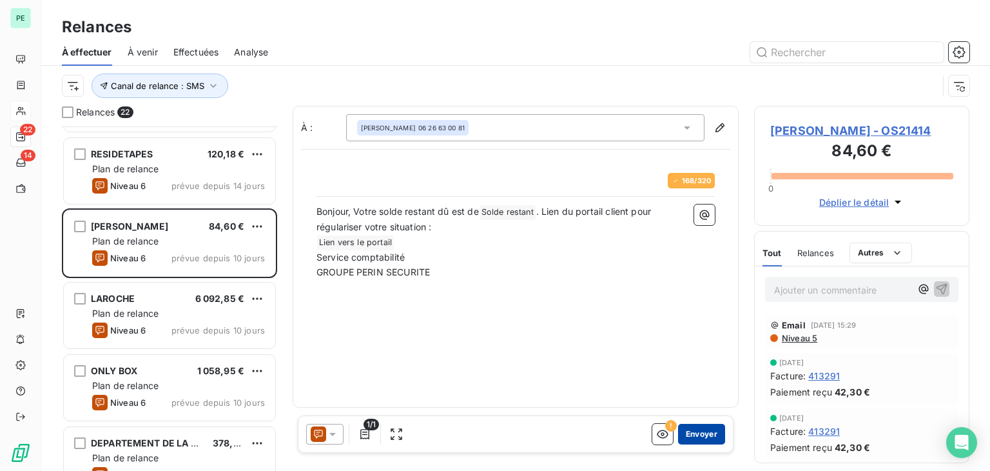
click at [698, 433] on button "Envoyer" at bounding box center [701, 434] width 47 height 21
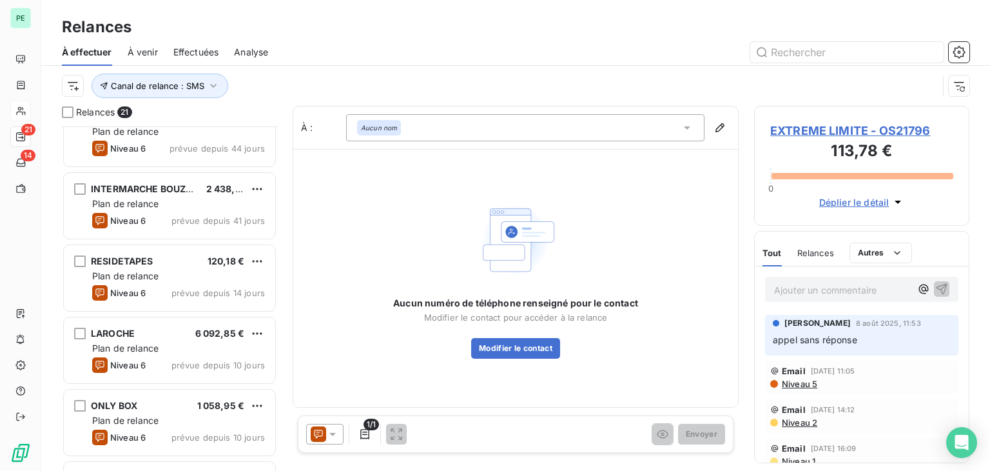
scroll to position [728, 0]
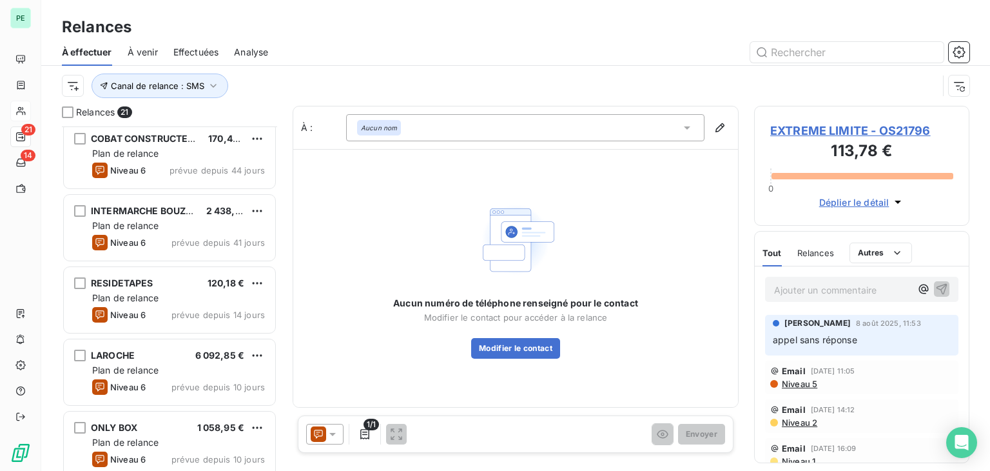
click at [144, 208] on span "INTERMARCHE BOUZONVILLE" at bounding box center [158, 210] width 135 height 11
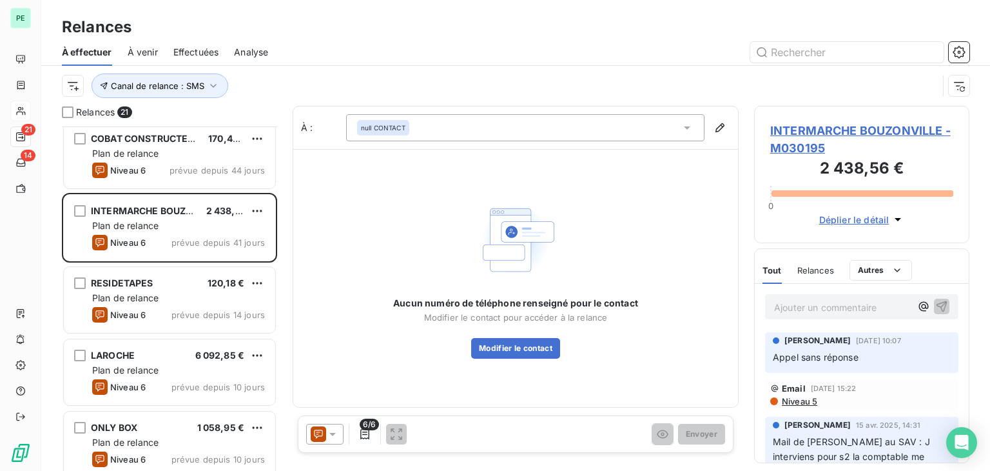
scroll to position [664, 0]
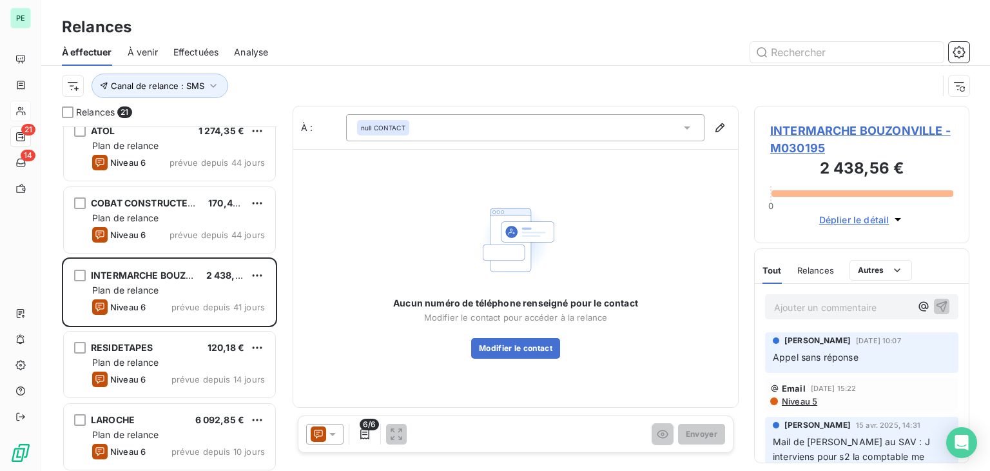
click at [144, 208] on div "COBAT CONSTRUCTEURS" at bounding box center [144, 203] width 107 height 13
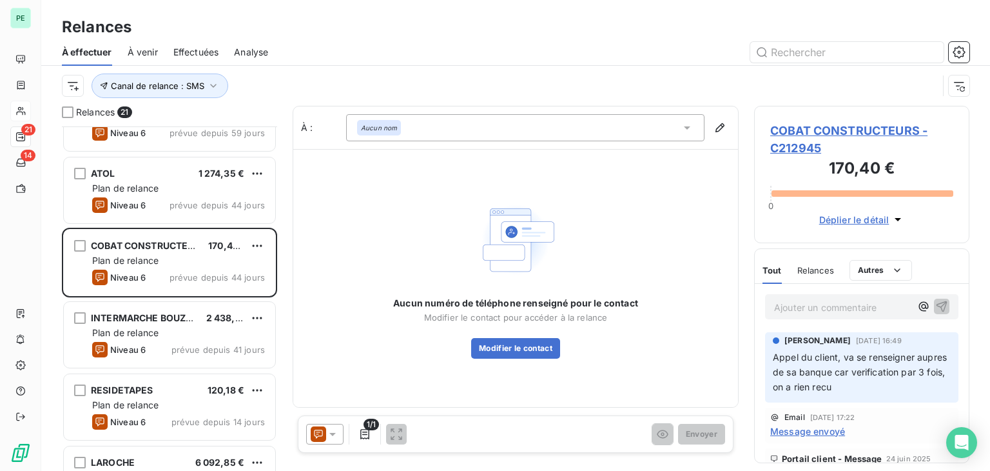
scroll to position [600, 0]
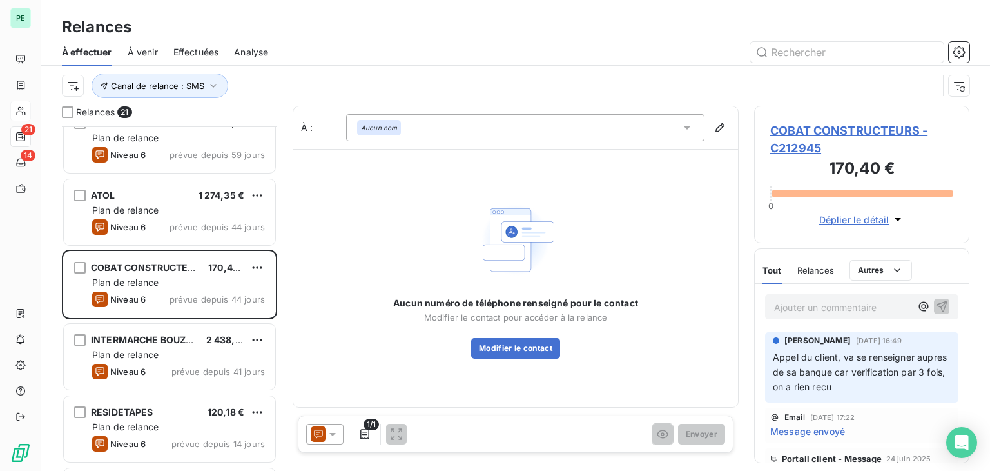
click at [144, 208] on span "Plan de relance" at bounding box center [125, 209] width 66 height 11
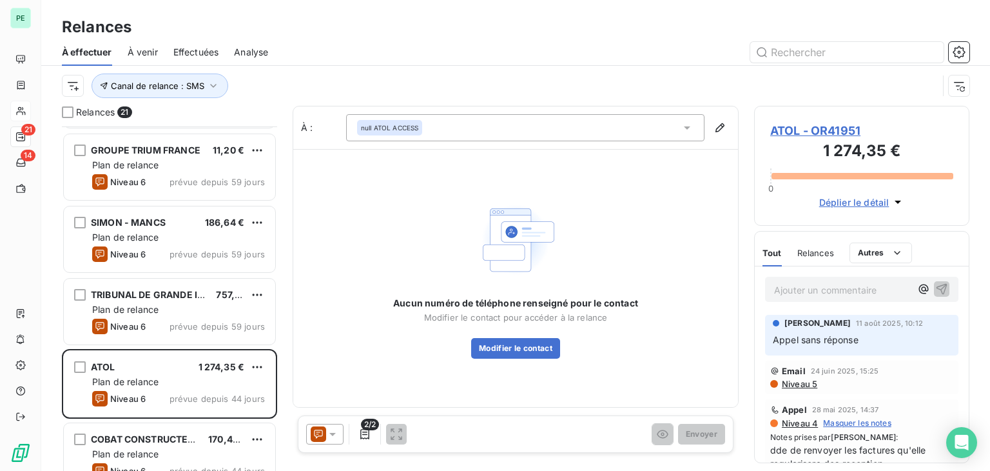
scroll to position [406, 0]
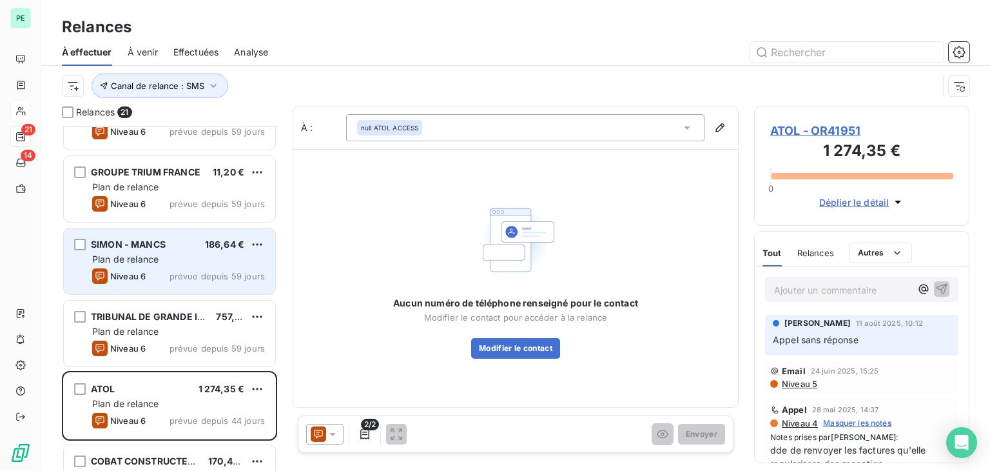
click at [166, 244] on div "SIMON - MANCS 186,64 €" at bounding box center [178, 245] width 173 height 12
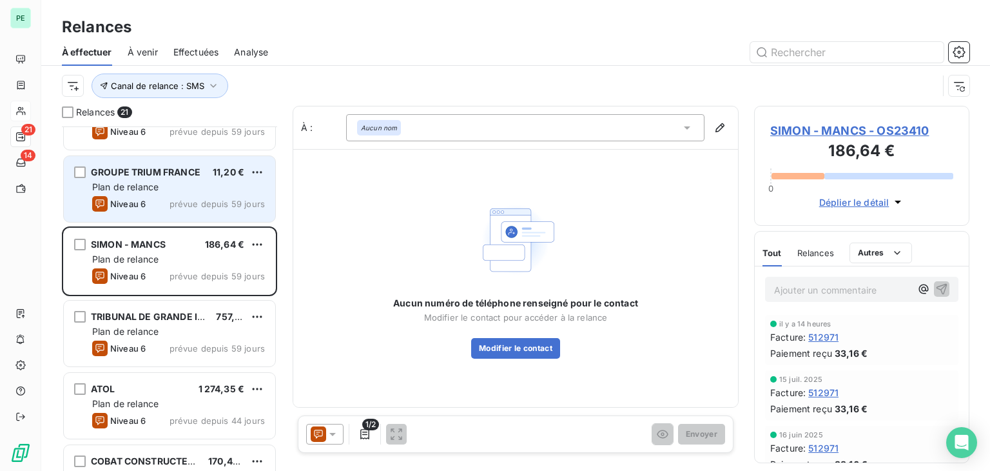
click at [163, 215] on div "GROUPE TRIUM FRANCE 11,20 € Plan de relance Niveau 6 prévue depuis 59 jours" at bounding box center [169, 189] width 211 height 66
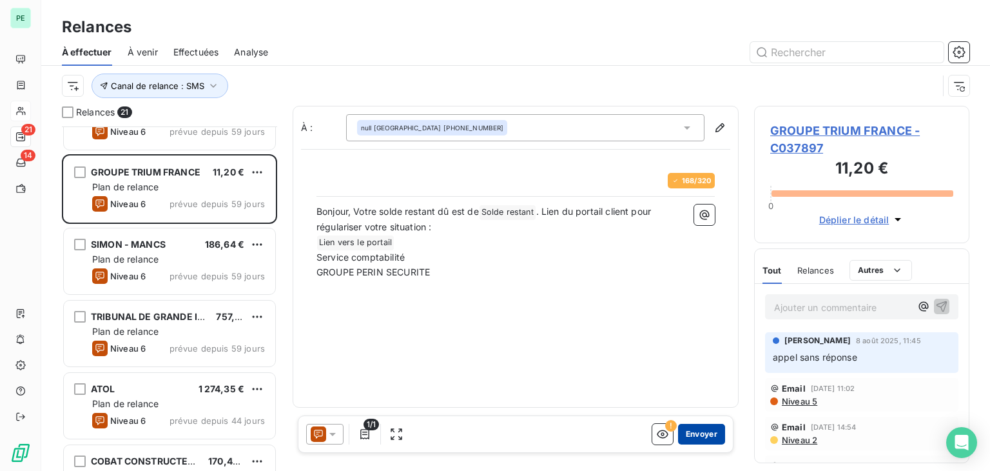
click at [701, 433] on button "Envoyer" at bounding box center [701, 434] width 47 height 21
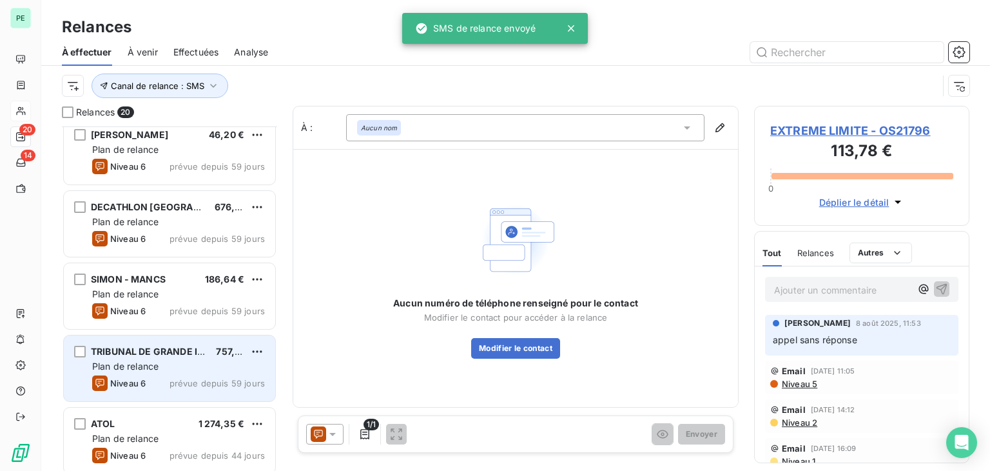
scroll to position [277, 0]
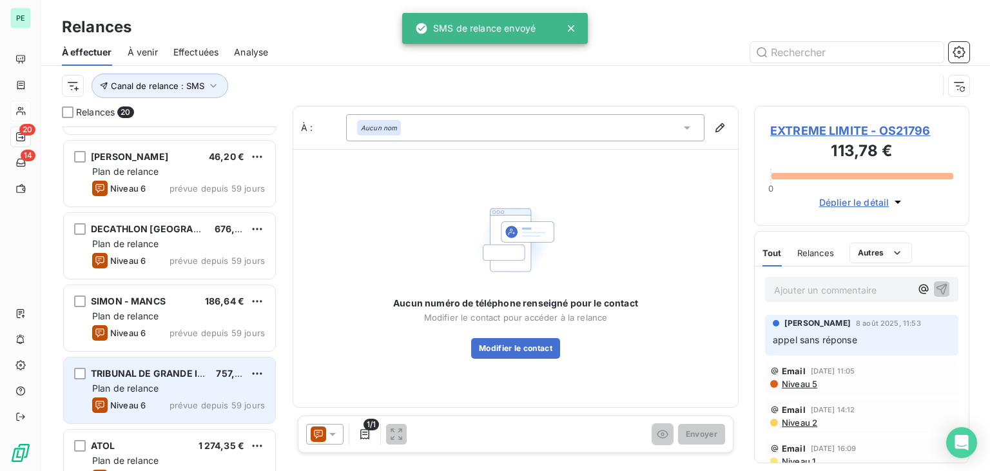
click at [185, 282] on div "CHAMPAGNE [PERSON_NAME] SAS 2 851,37 € Plan de relance Niveau 6 prévue depuis 5…" at bounding box center [169, 298] width 215 height 344
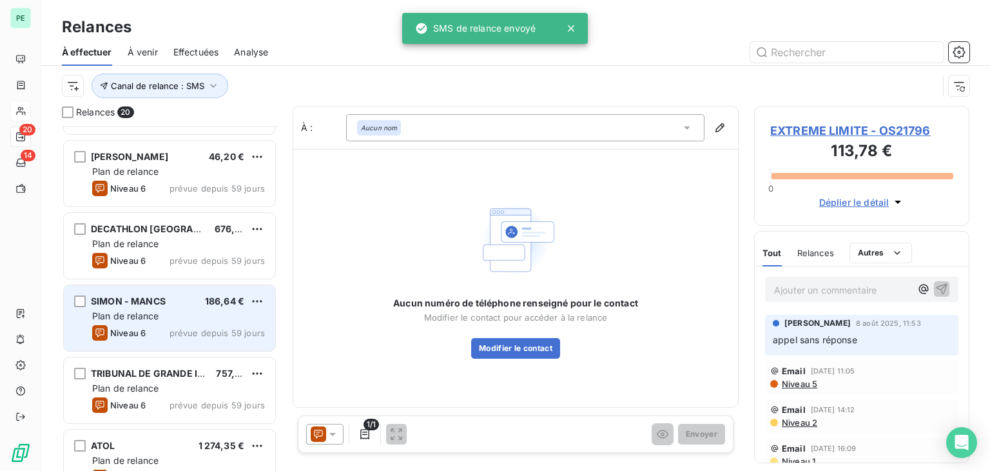
click at [184, 289] on div "SIMON - MANCS 186,64 € Plan de relance Niveau 6 prévue depuis 59 jours" at bounding box center [169, 318] width 211 height 66
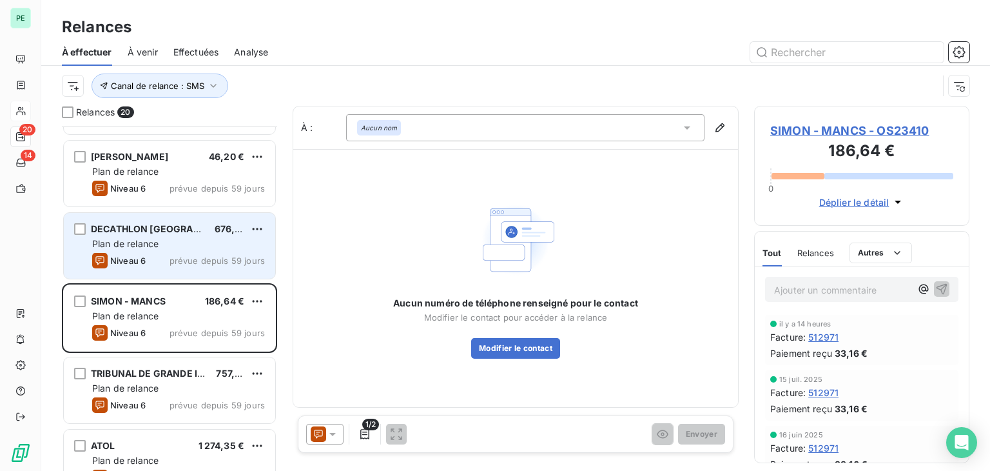
click at [229, 238] on div "Plan de relance" at bounding box center [178, 243] width 173 height 13
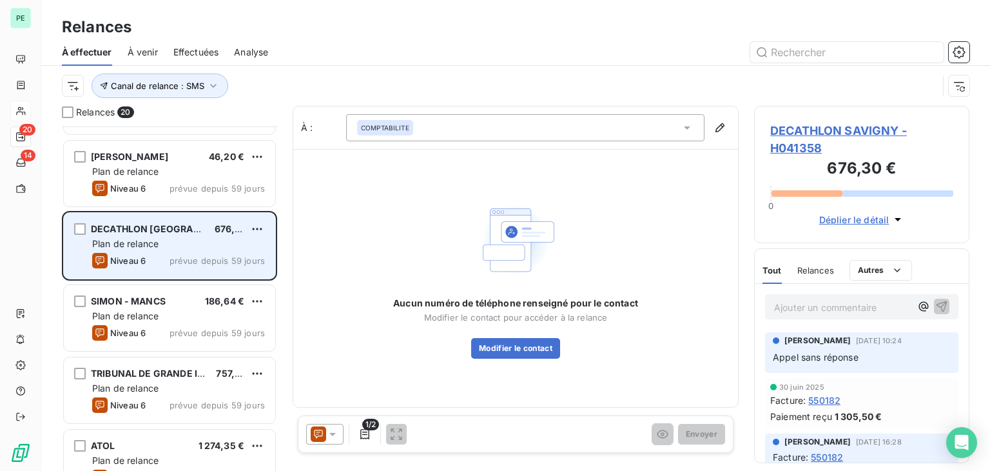
scroll to position [213, 0]
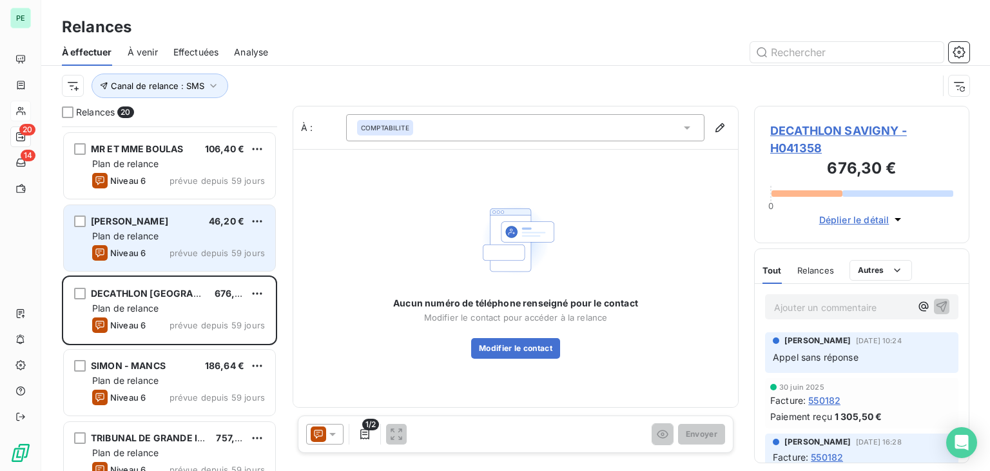
click at [206, 248] on span "prévue depuis 59 jours" at bounding box center [217, 253] width 95 height 10
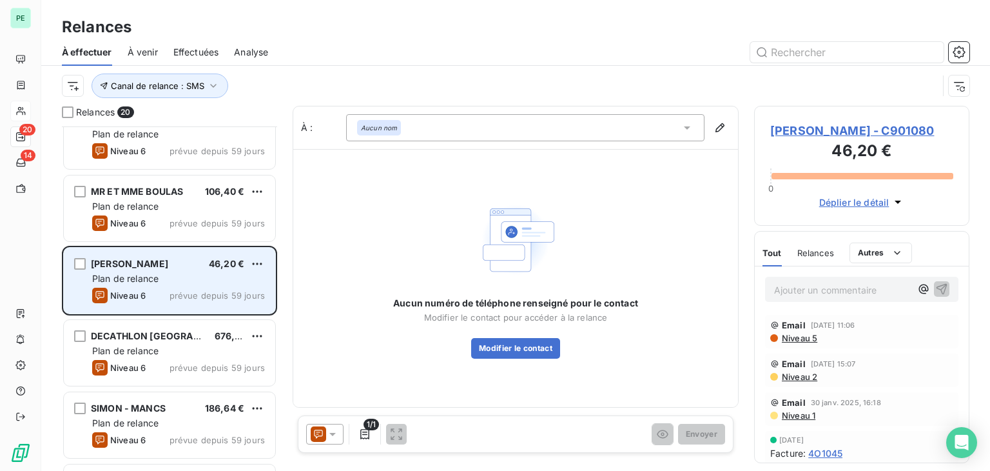
scroll to position [148, 0]
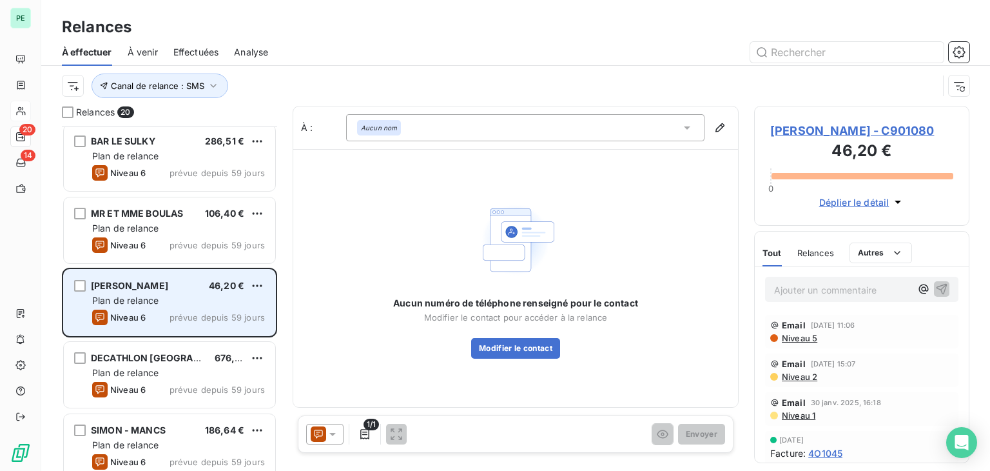
click at [205, 249] on span "prévue depuis 59 jours" at bounding box center [217, 245] width 95 height 10
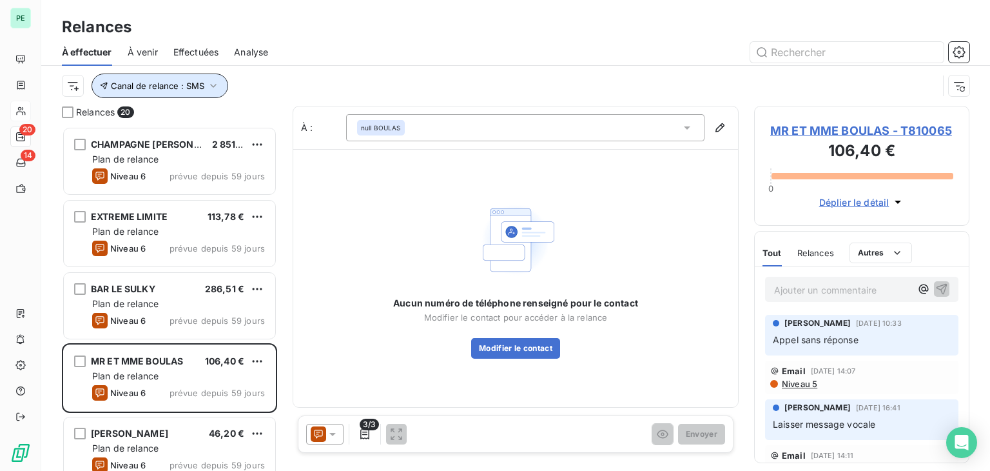
click at [187, 89] on span "Canal de relance : SMS" at bounding box center [157, 86] width 93 height 10
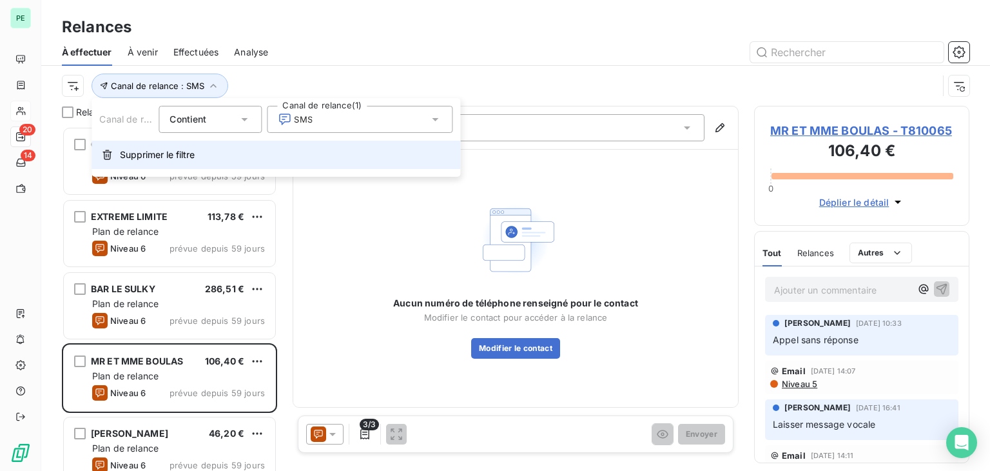
click at [184, 145] on button "Supprimer le filtre" at bounding box center [276, 155] width 369 height 28
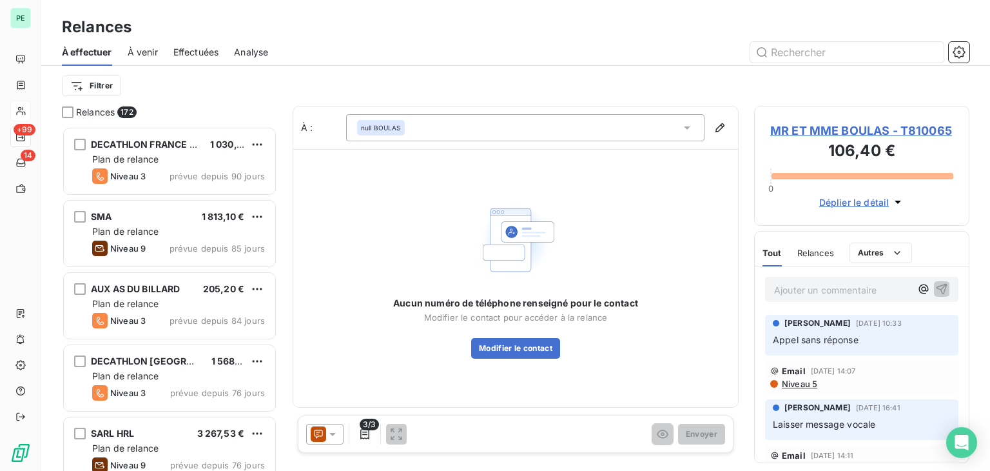
click at [211, 81] on div "Filtrer" at bounding box center [516, 85] width 908 height 24
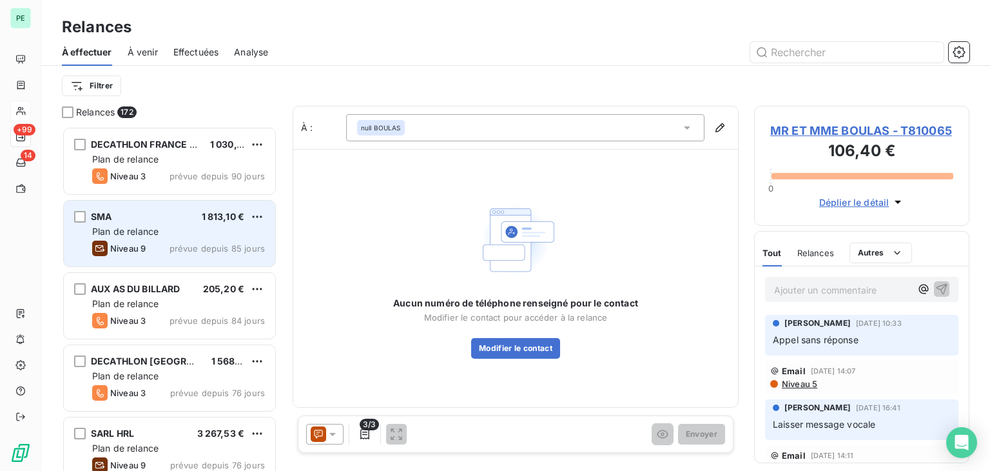
click at [171, 218] on div "SMA 1 813,10 €" at bounding box center [178, 217] width 173 height 12
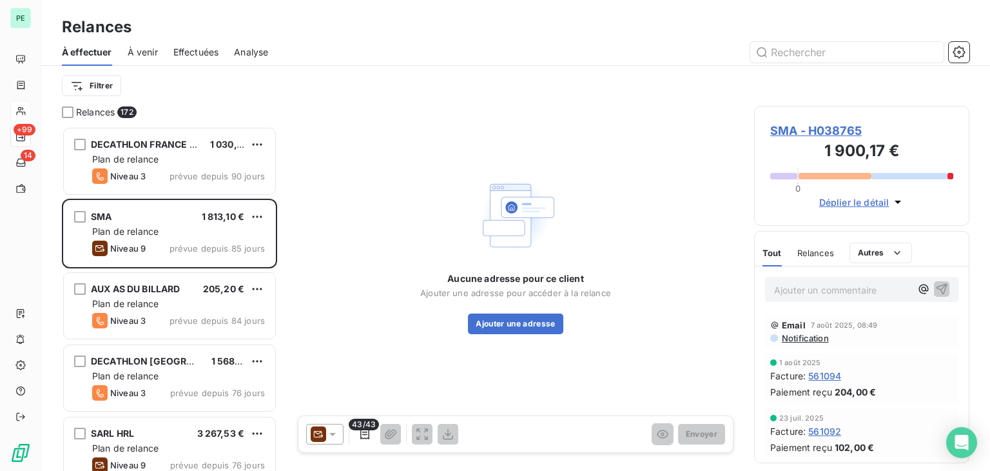
click at [335, 438] on icon at bounding box center [332, 433] width 13 height 13
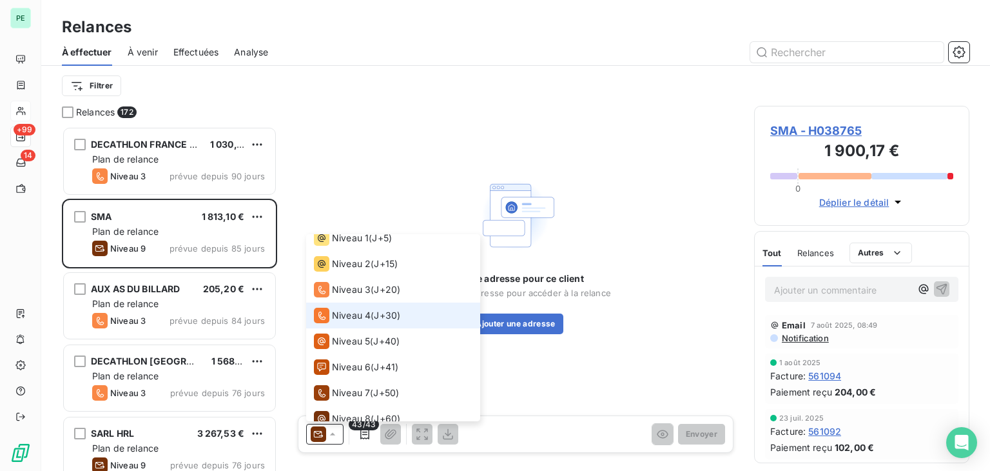
scroll to position [6, 0]
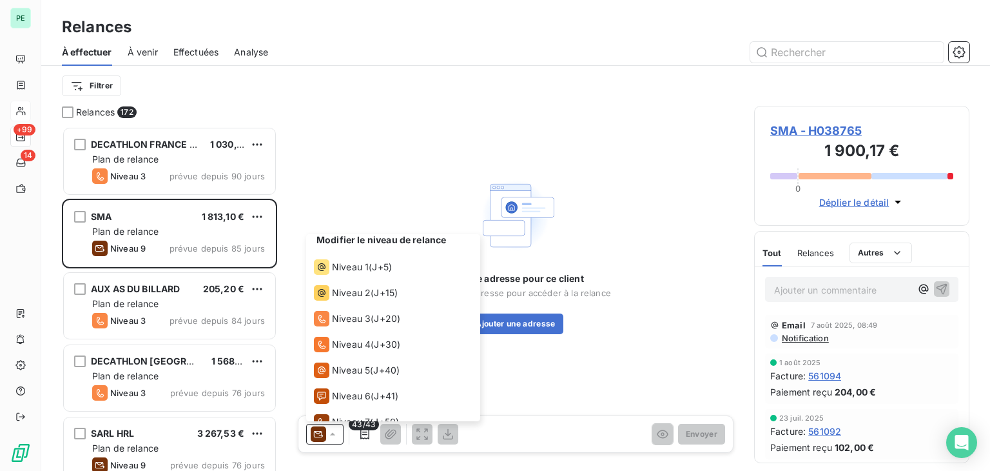
click at [817, 253] on span "Relances" at bounding box center [815, 253] width 37 height 10
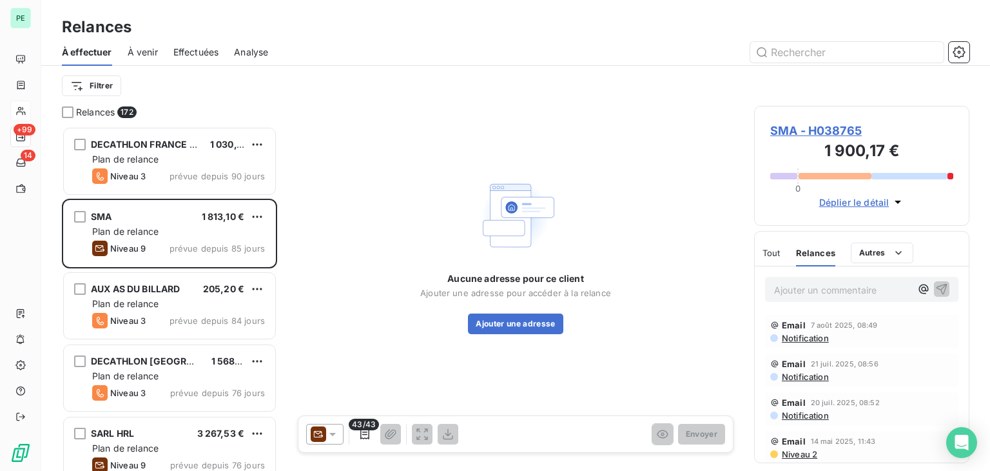
click at [330, 436] on icon at bounding box center [332, 433] width 13 height 13
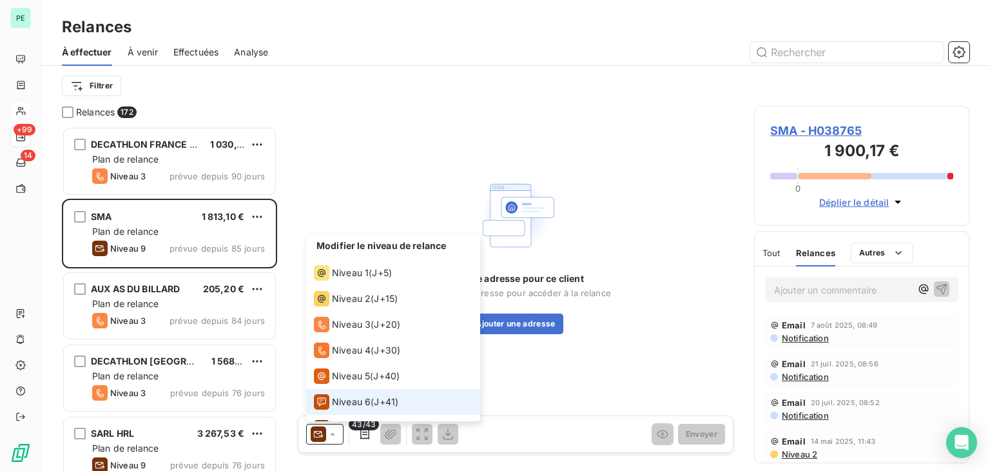
scroll to position [70, 0]
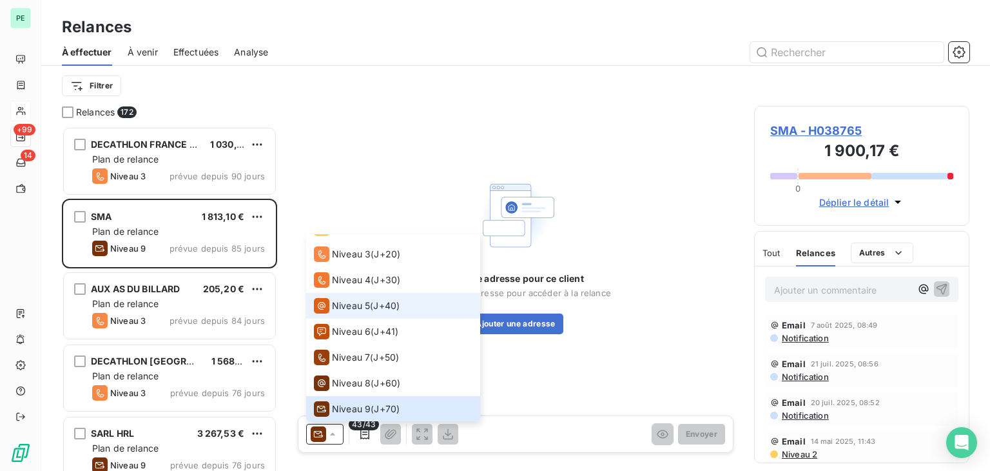
click at [360, 296] on li "Niveau 5 ( J+40 )" at bounding box center [393, 306] width 174 height 26
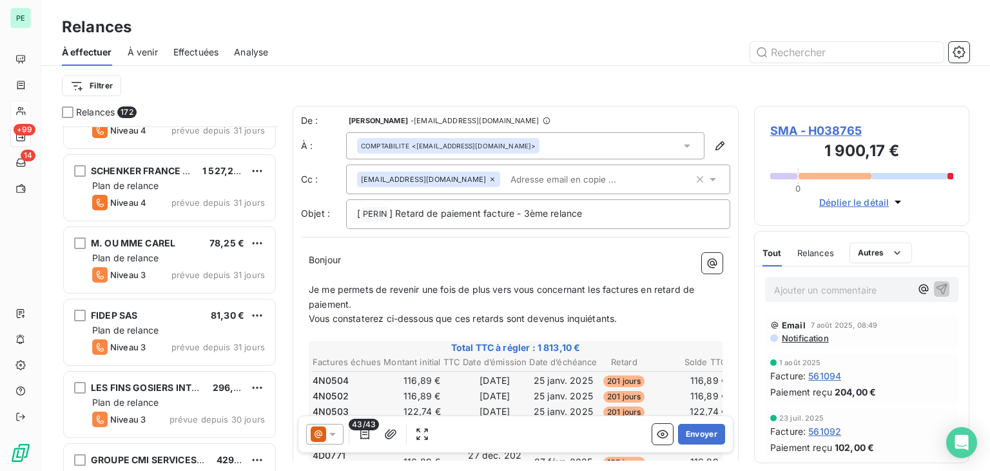
scroll to position [6769, 0]
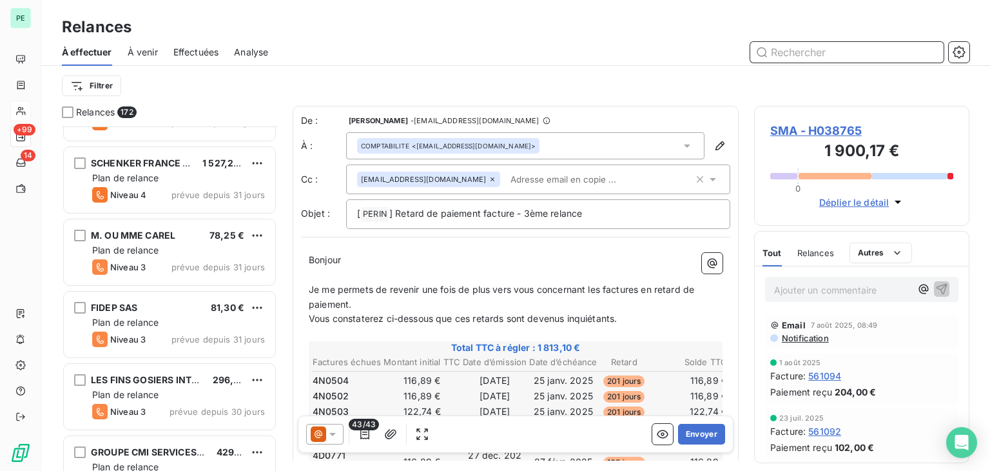
click at [793, 42] on input "text" at bounding box center [846, 52] width 193 height 21
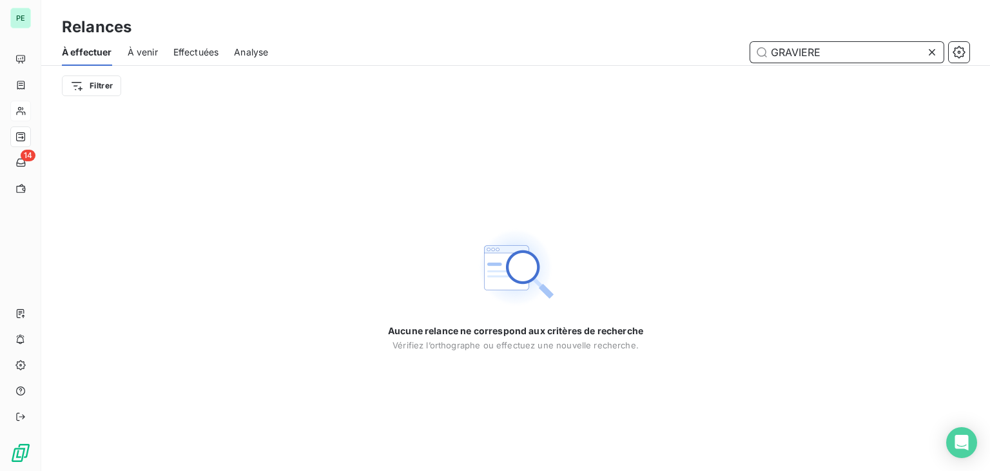
type input "GRAVIERE"
click at [934, 50] on icon at bounding box center [932, 52] width 13 height 13
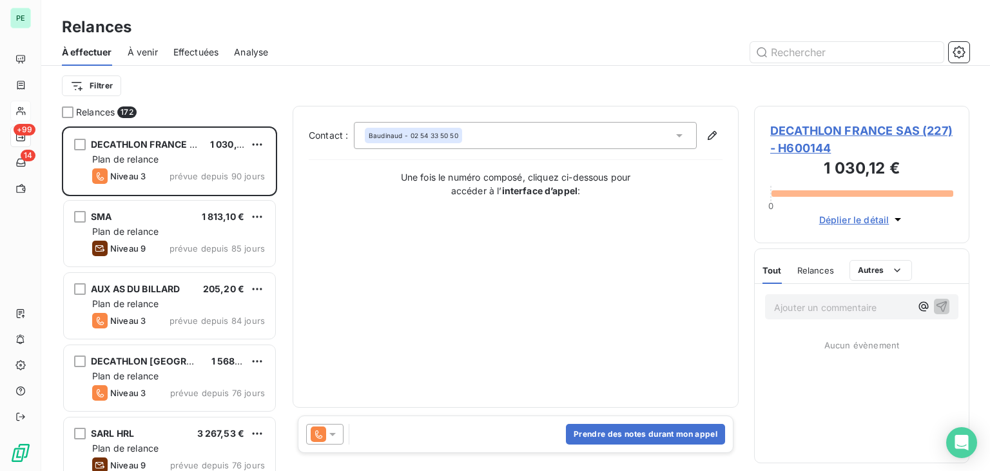
scroll to position [334, 205]
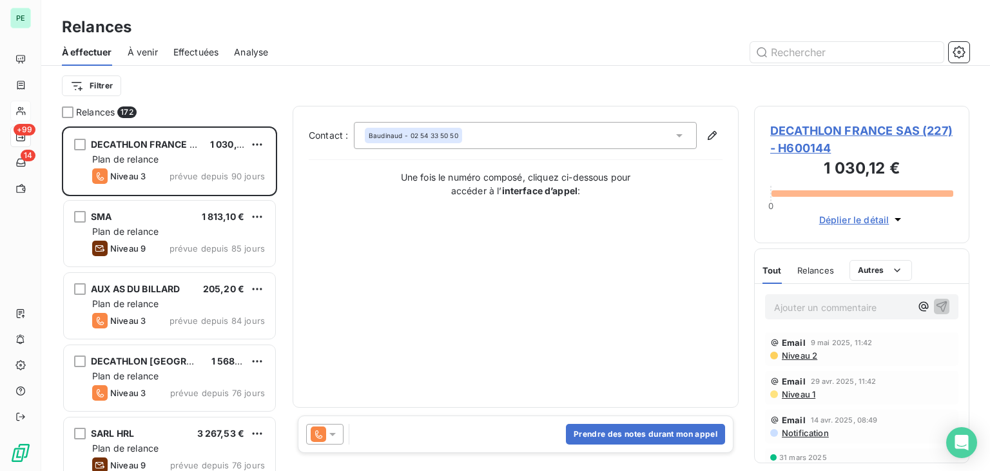
click at [456, 417] on div "Prendre des notes durant mon appel" at bounding box center [516, 433] width 436 height 37
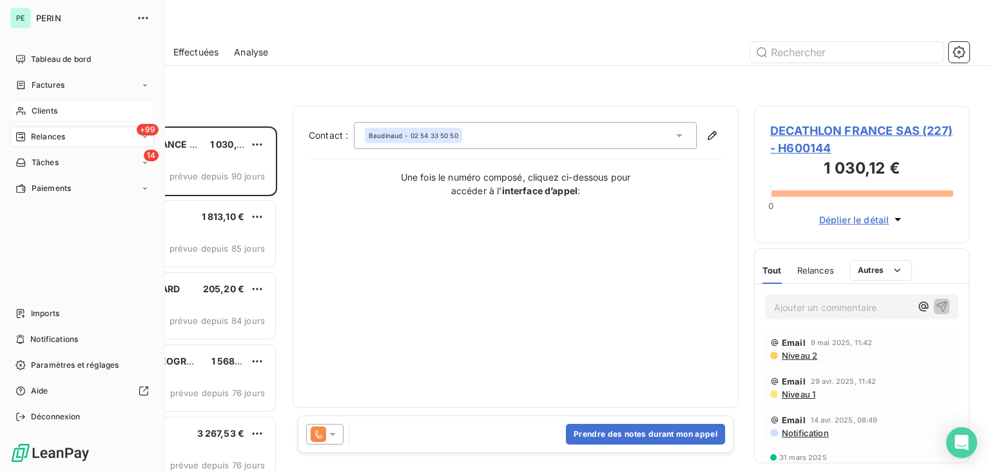
click at [28, 106] on div "Clients" at bounding box center [82, 111] width 144 height 21
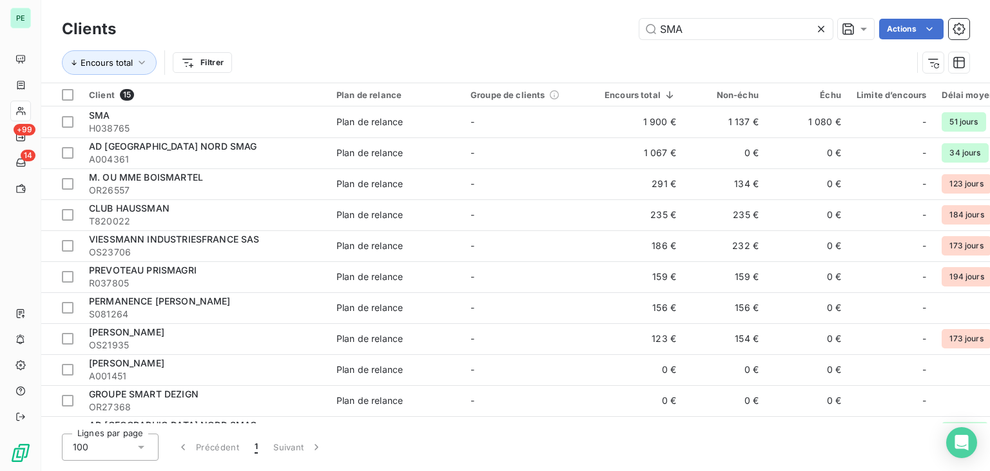
drag, startPoint x: 771, startPoint y: 23, endPoint x: 569, endPoint y: 29, distance: 202.5
click at [569, 29] on div "SMA Actions" at bounding box center [551, 29] width 838 height 21
type input "OS042577"
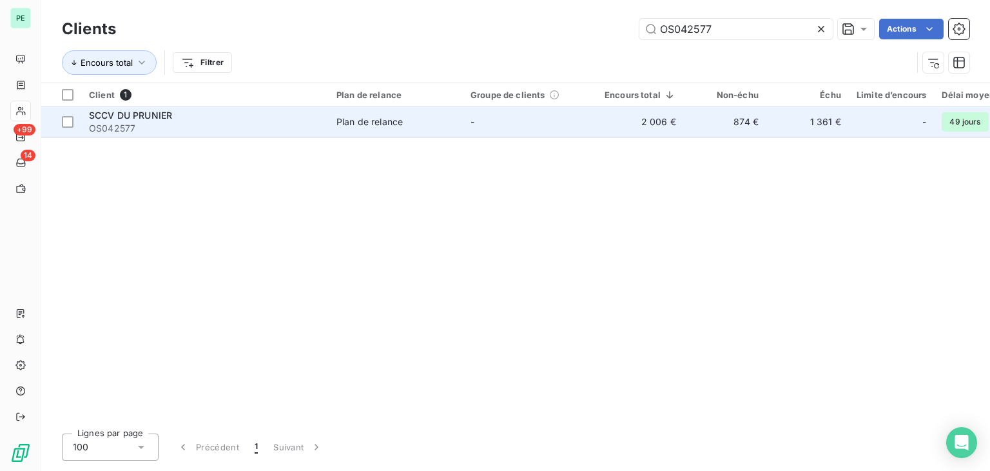
click at [411, 131] on td "Plan de relance" at bounding box center [396, 121] width 134 height 31
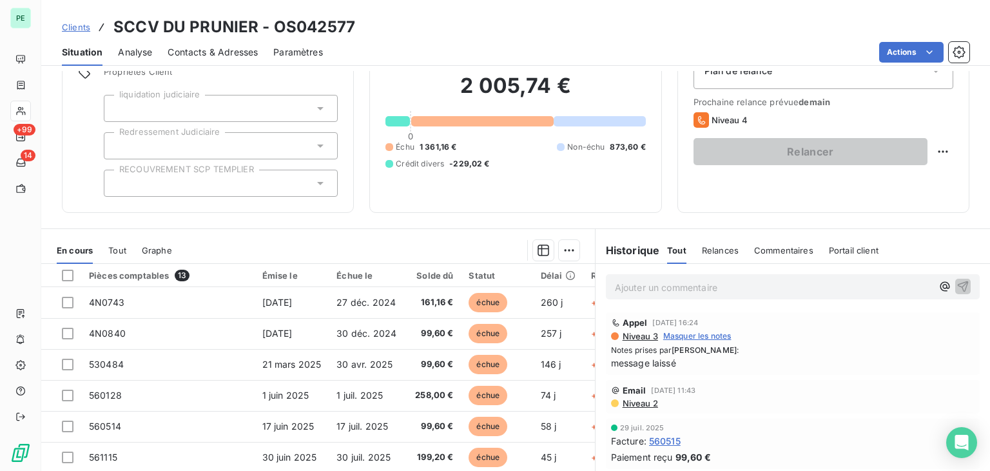
scroll to position [129, 0]
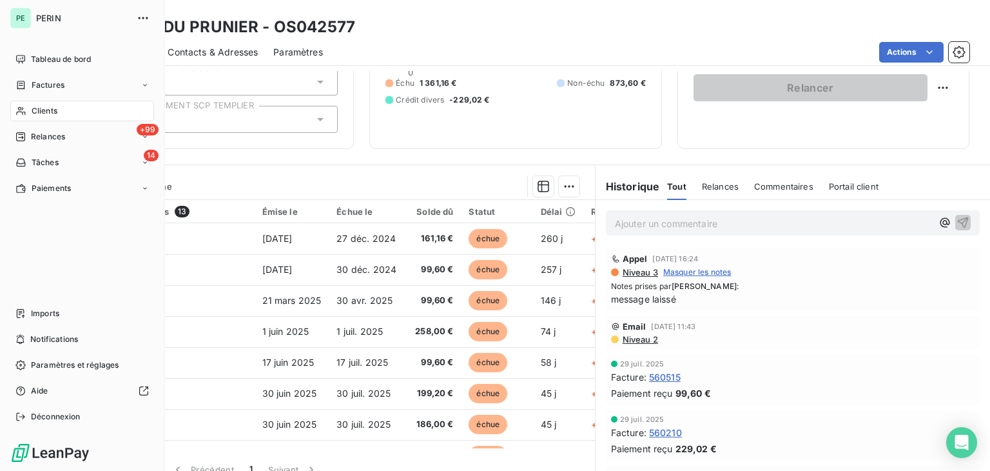
click at [26, 112] on div "Clients" at bounding box center [82, 111] width 144 height 21
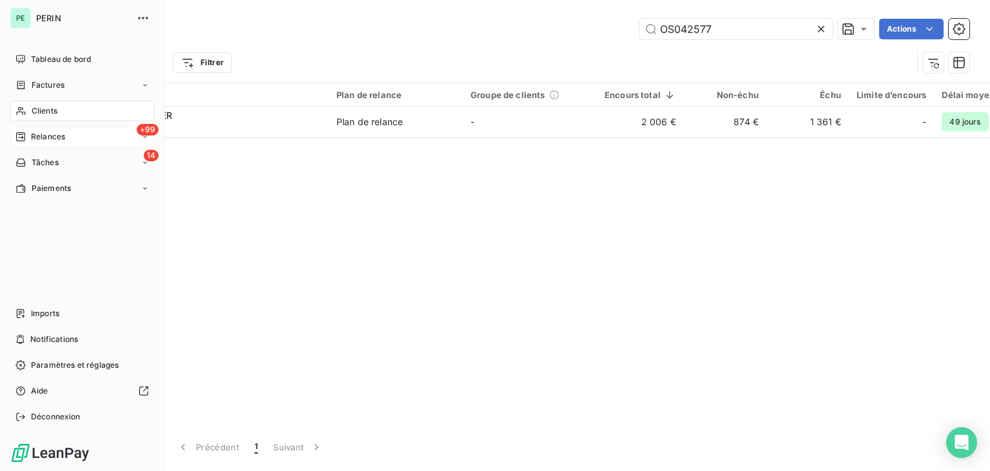
click at [67, 128] on div "+99 Relances" at bounding box center [82, 136] width 144 height 21
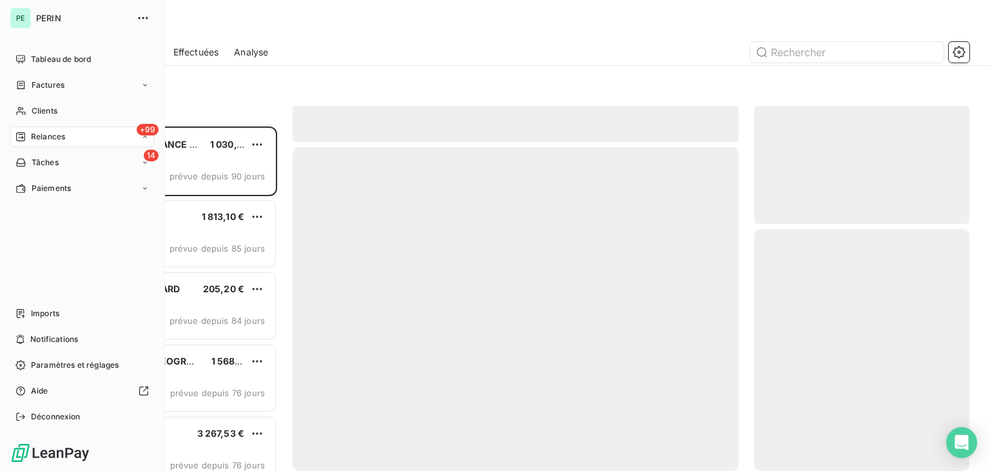
scroll to position [334, 205]
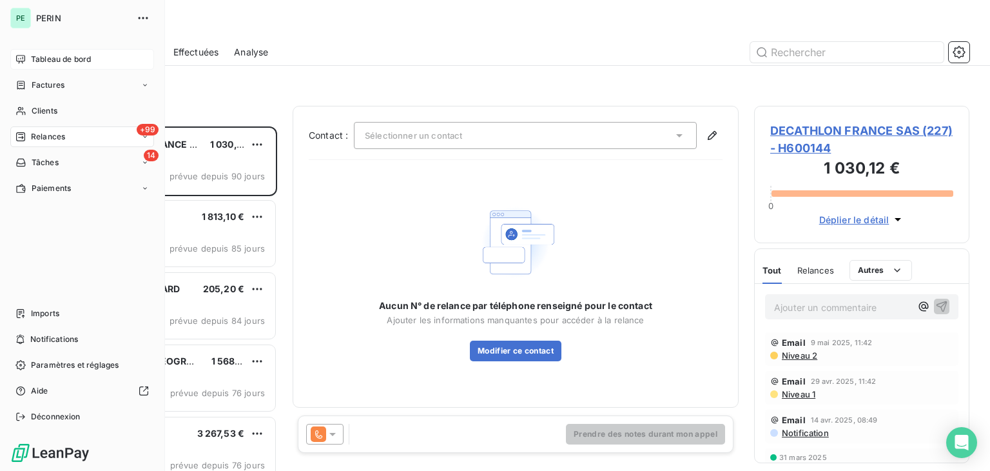
click at [36, 54] on span "Tableau de bord" at bounding box center [61, 60] width 60 height 12
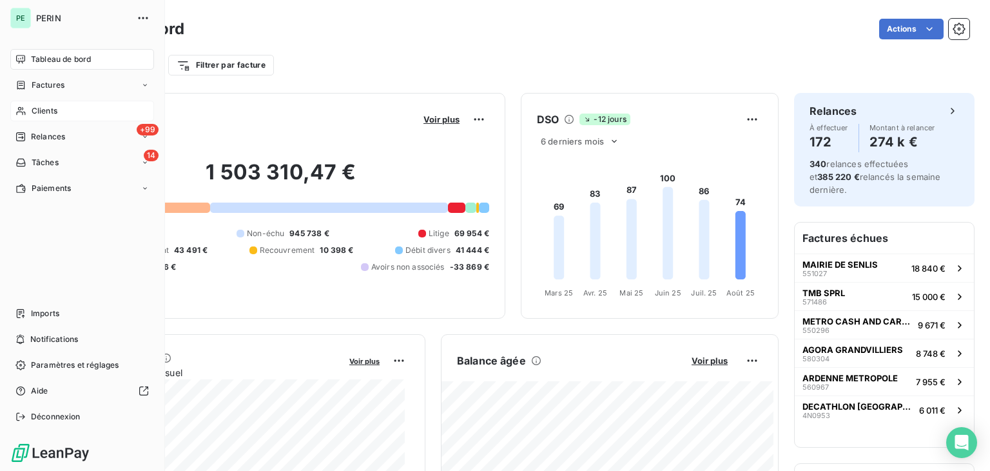
click at [45, 115] on span "Clients" at bounding box center [45, 111] width 26 height 12
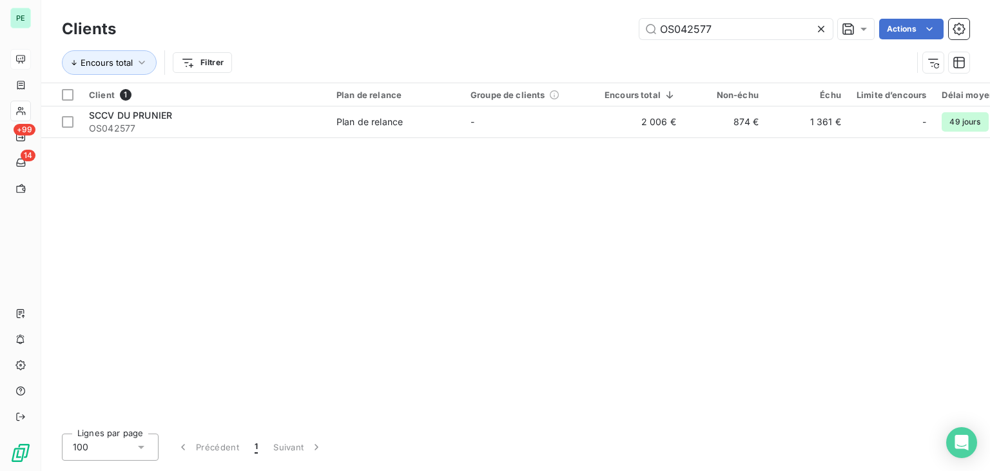
drag, startPoint x: 780, startPoint y: 37, endPoint x: 566, endPoint y: 33, distance: 214.1
click at [566, 33] on div "OS042577 Actions" at bounding box center [551, 29] width 838 height 21
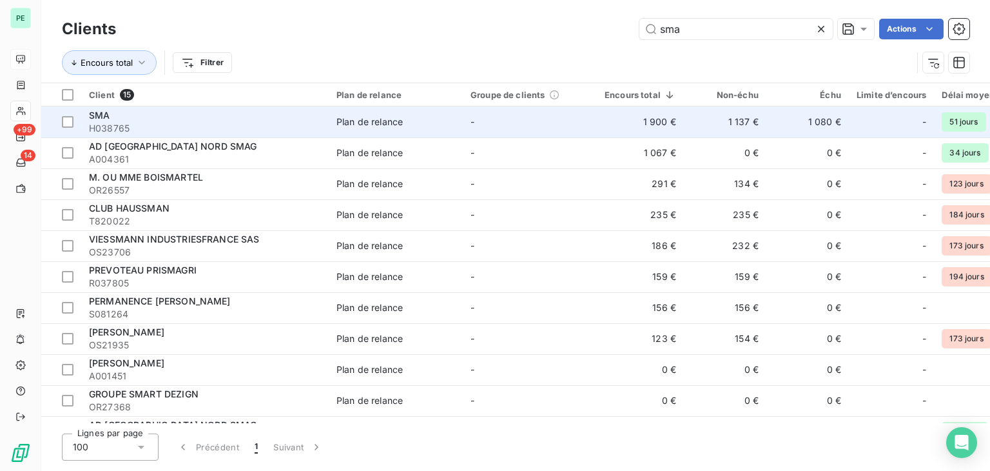
type input "sma"
click at [173, 131] on span "H038765" at bounding box center [205, 128] width 232 height 13
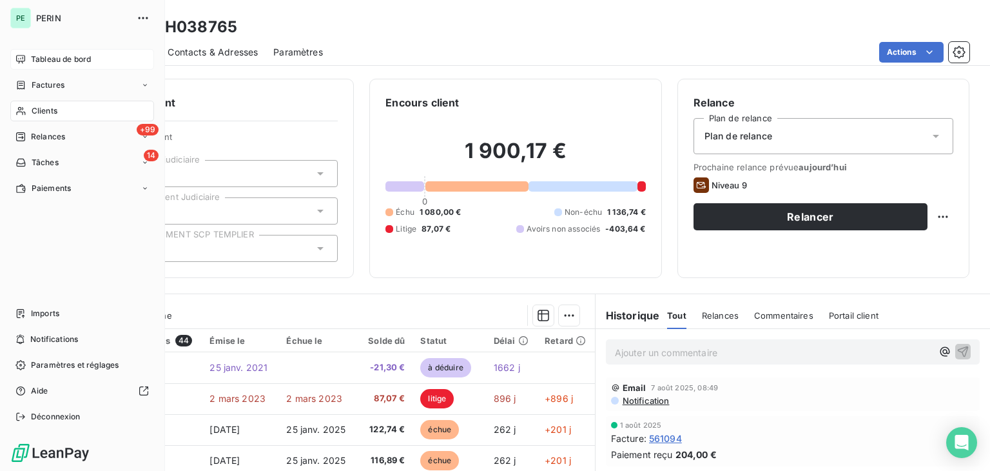
click at [30, 70] on nav "Tableau de bord Factures Clients +99 Relances 14 Tâches Paiements" at bounding box center [82, 124] width 144 height 150
click at [35, 59] on span "Tableau de bord" at bounding box center [61, 60] width 60 height 12
